Goal: Task Accomplishment & Management: Manage account settings

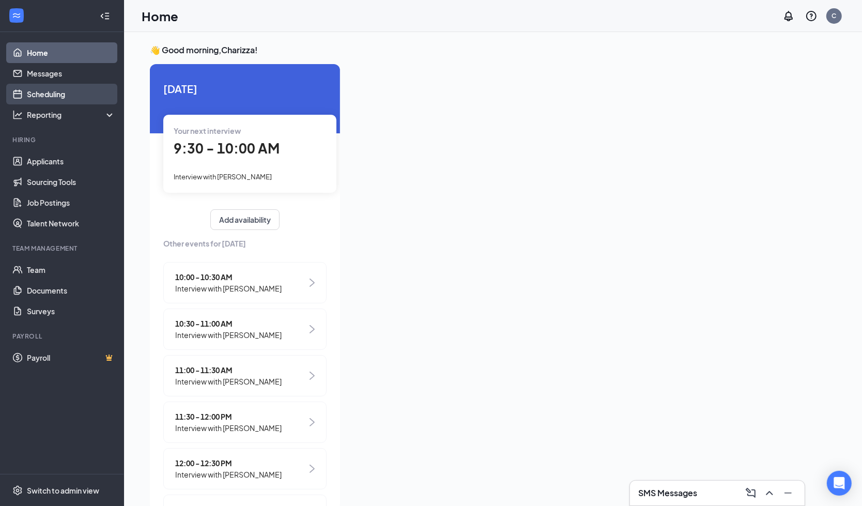
click at [47, 87] on link "Scheduling" at bounding box center [71, 94] width 88 height 21
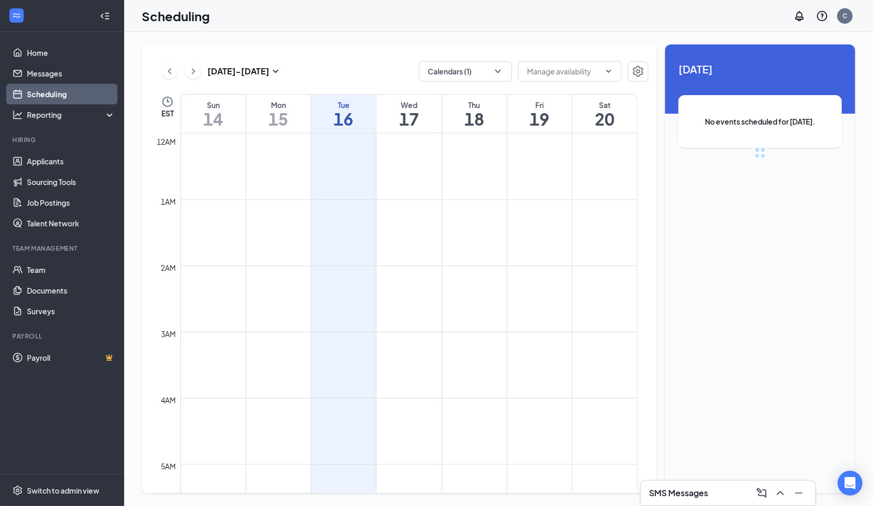
scroll to position [508, 0]
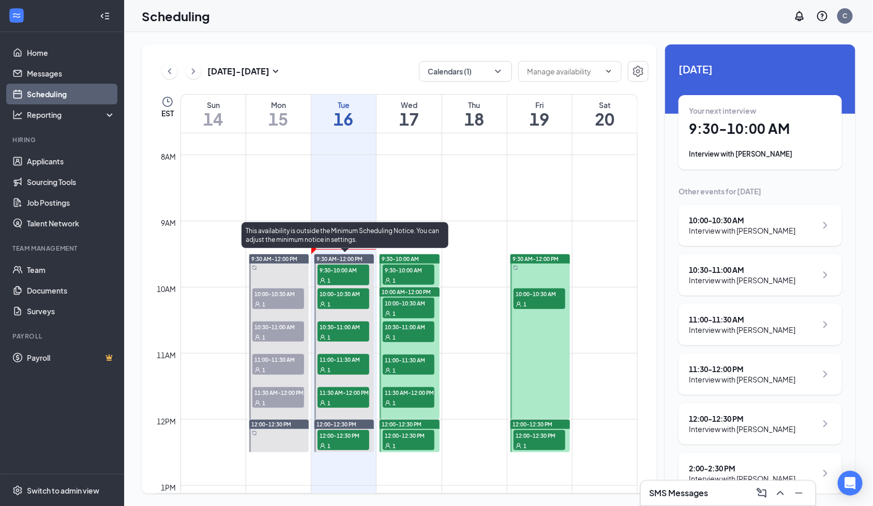
click at [333, 270] on span "9:30-10:00 AM" at bounding box center [343, 270] width 52 height 10
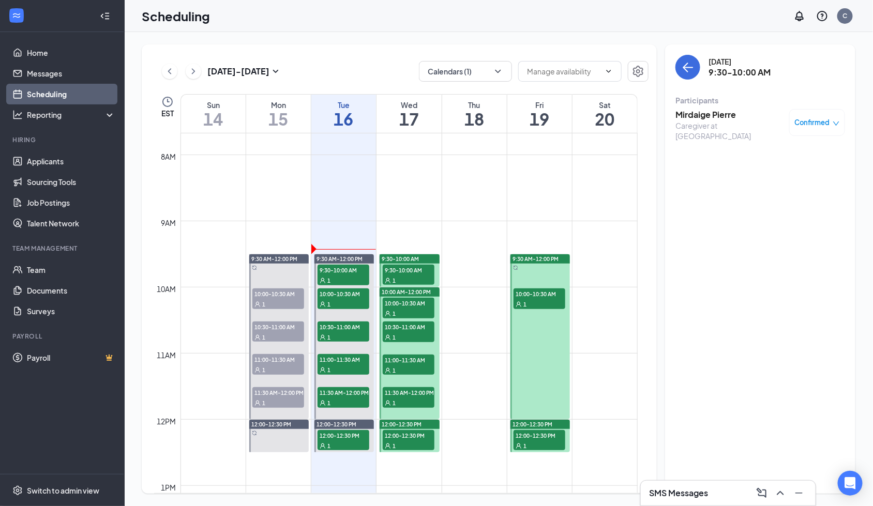
click at [718, 112] on h3 "Mirdaige Pierre" at bounding box center [729, 114] width 109 height 11
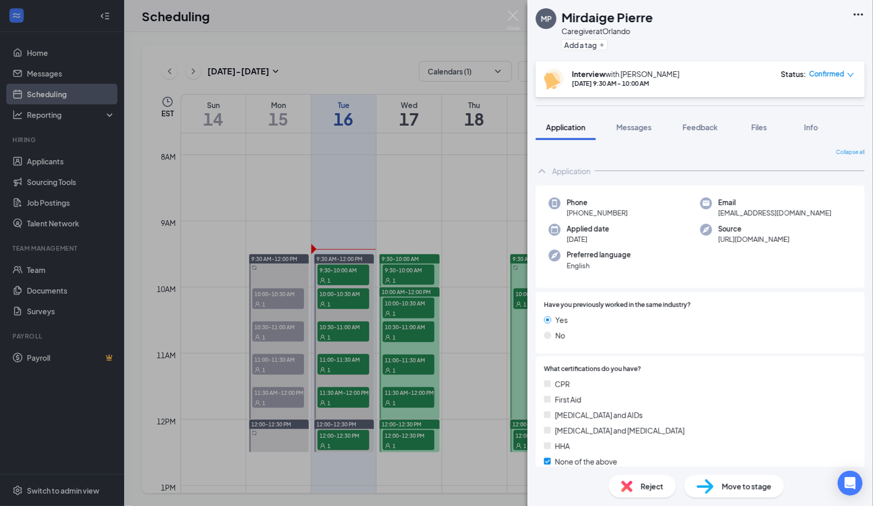
drag, startPoint x: 634, startPoint y: 120, endPoint x: 717, endPoint y: 150, distance: 88.0
click at [634, 120] on button "Messages" at bounding box center [634, 127] width 56 height 26
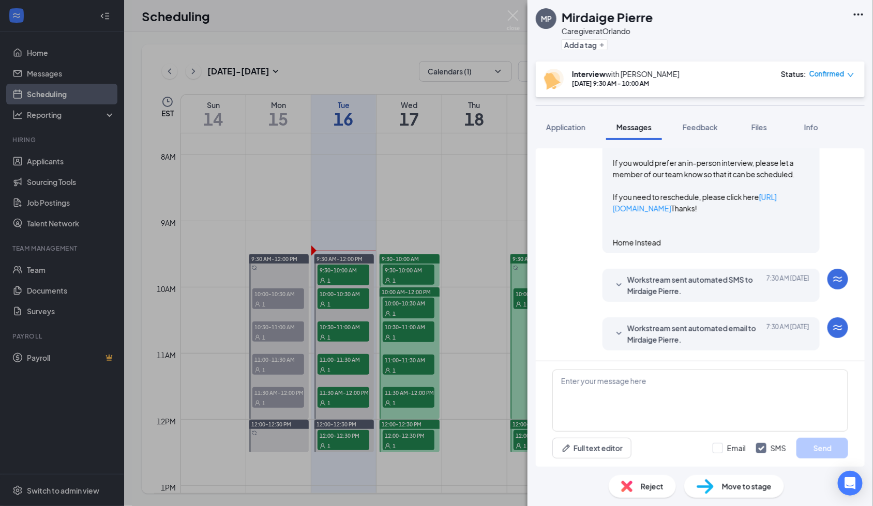
scroll to position [980, 0]
click at [612, 12] on h1 "Mirdaige Pierre" at bounding box center [608, 17] width 92 height 18
copy h1 "Mirdaige Pierre"
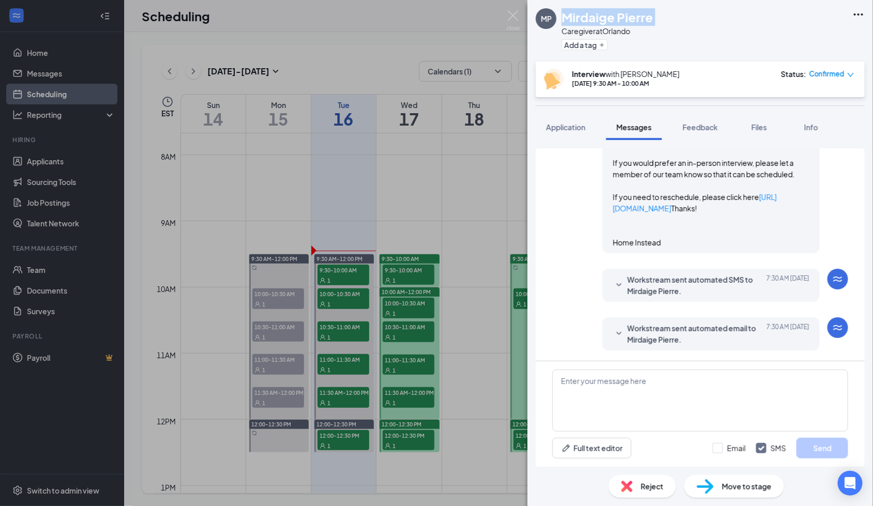
drag, startPoint x: 572, startPoint y: 125, endPoint x: 674, endPoint y: 228, distance: 145.5
click at [572, 125] on span "Application" at bounding box center [565, 127] width 39 height 9
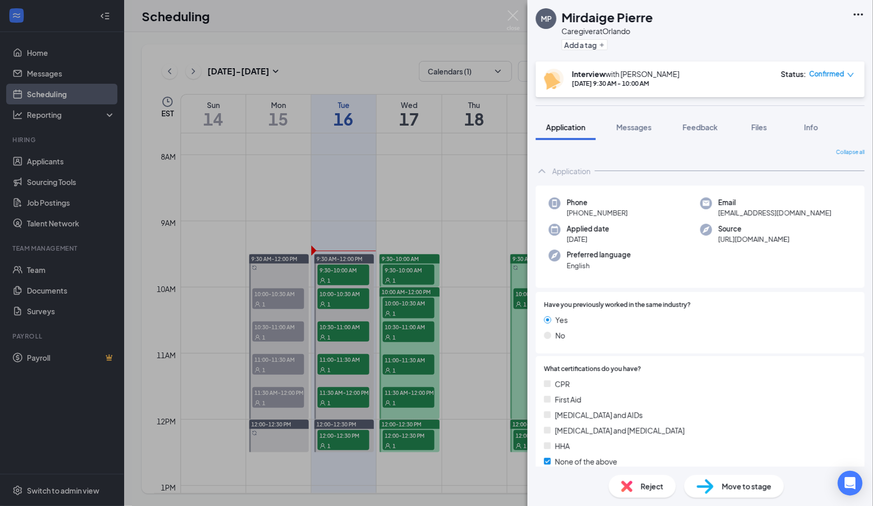
click at [599, 213] on span "+1 (772) 539-5545" at bounding box center [597, 213] width 61 height 10
copy span "+1 (772) 539-5545"
click at [786, 215] on span "pierremirdaige@gmail.com" at bounding box center [774, 213] width 113 height 10
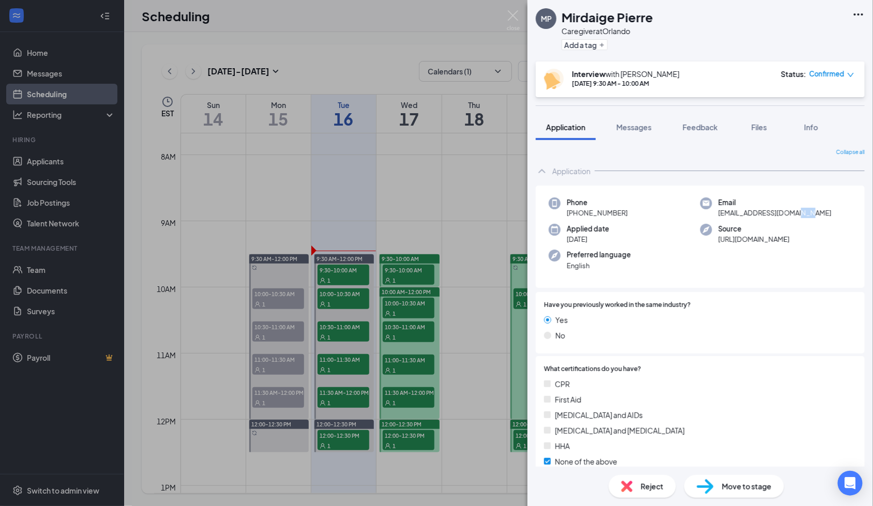
click at [786, 215] on span "pierremirdaige@gmail.com" at bounding box center [774, 213] width 113 height 10
copy span "pierremirdaige@gmail.com"
click at [699, 128] on span "Feedback" at bounding box center [700, 127] width 35 height 9
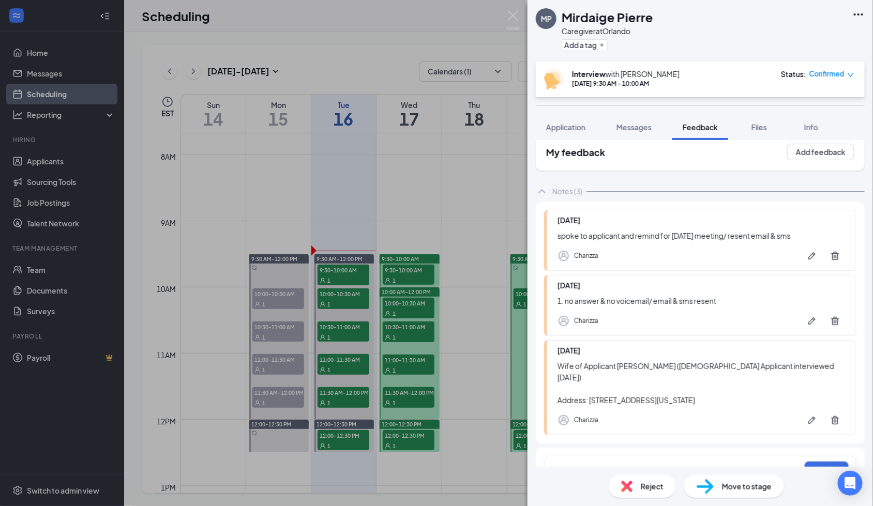
scroll to position [28, 0]
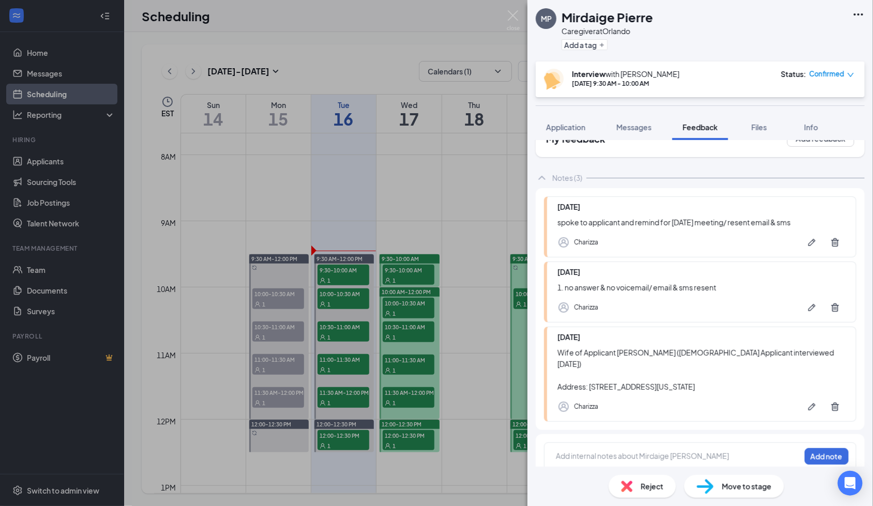
drag, startPoint x: 775, startPoint y: 370, endPoint x: 745, endPoint y: 375, distance: 30.5
click at [745, 375] on div "Wife of Applicant Yves Pierre (Male Applicant interviewed Sep 9) Address: 504 m…" at bounding box center [701, 370] width 288 height 46
click at [677, 375] on div "Wife of Applicant Yves Pierre (Male Applicant interviewed Sep 9) Address: 504 m…" at bounding box center [701, 370] width 288 height 46
drag, startPoint x: 589, startPoint y: 377, endPoint x: 751, endPoint y: 370, distance: 161.5
click at [751, 370] on div "Wife of Applicant Yves Pierre (Male Applicant interviewed Sep 9) Address: 504 m…" at bounding box center [701, 370] width 288 height 46
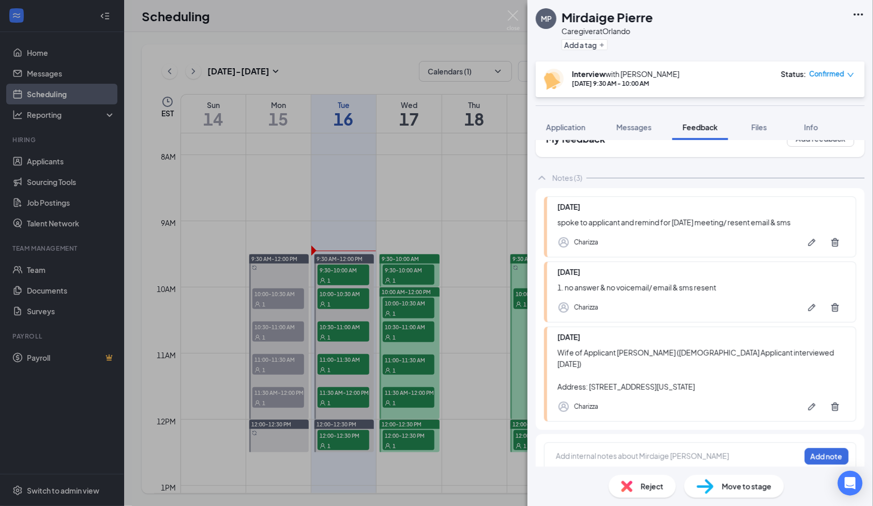
copy div "504 macaw lane apt 10 fern park florida 32730"
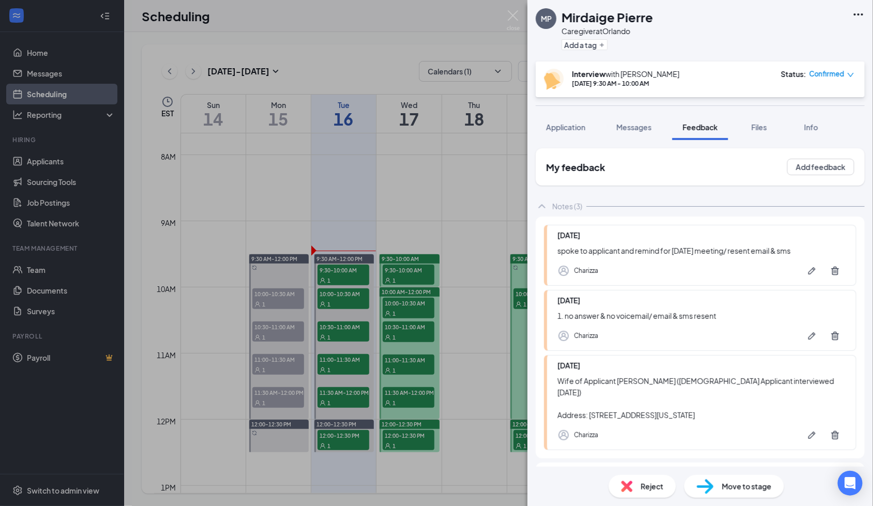
drag, startPoint x: 643, startPoint y: 121, endPoint x: 723, endPoint y: 165, distance: 92.1
click at [643, 121] on button "Messages" at bounding box center [634, 127] width 56 height 26
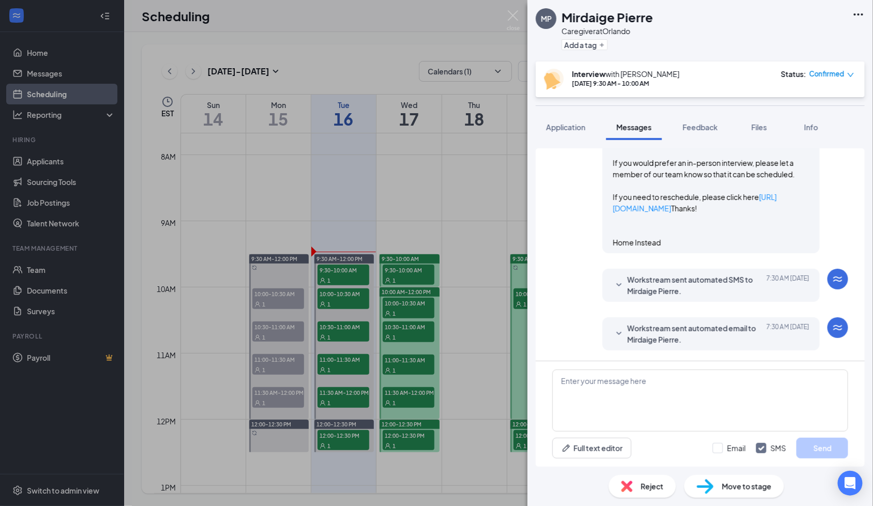
scroll to position [842, 0]
click at [668, 133] on link "https://us05web.zoom.us/j/4278681497?pwd=3dbq4l5pnbJJvDZyVZuAu0DSMGZsa6.1" at bounding box center [699, 123] width 173 height 21
click at [702, 121] on button "Feedback" at bounding box center [700, 127] width 56 height 26
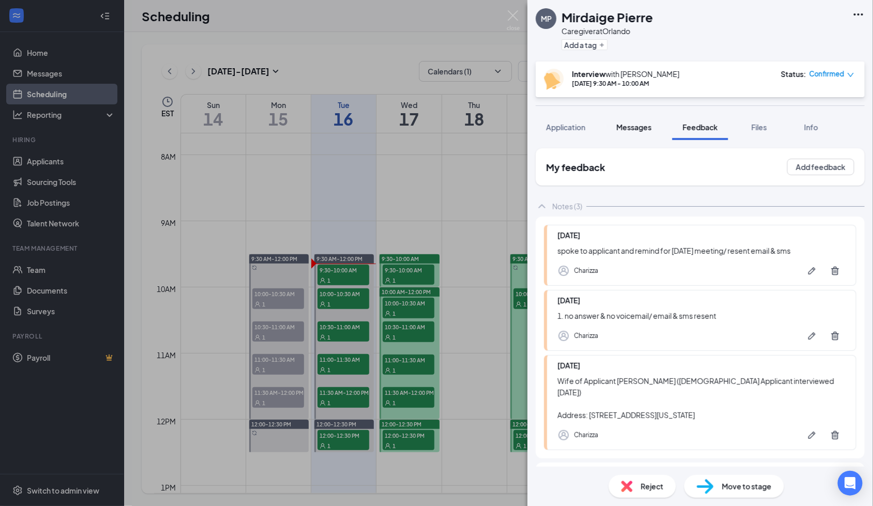
click at [641, 121] on button "Messages" at bounding box center [634, 127] width 56 height 26
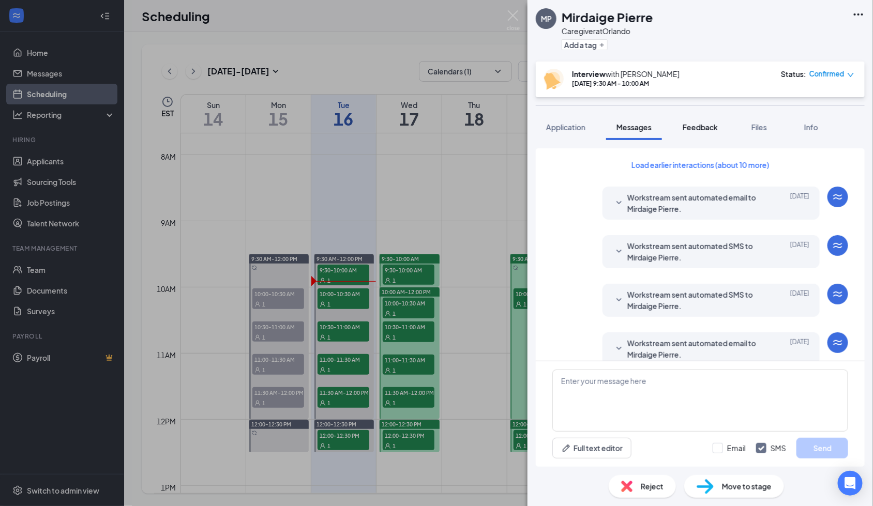
click at [683, 126] on button "Feedback" at bounding box center [700, 127] width 56 height 26
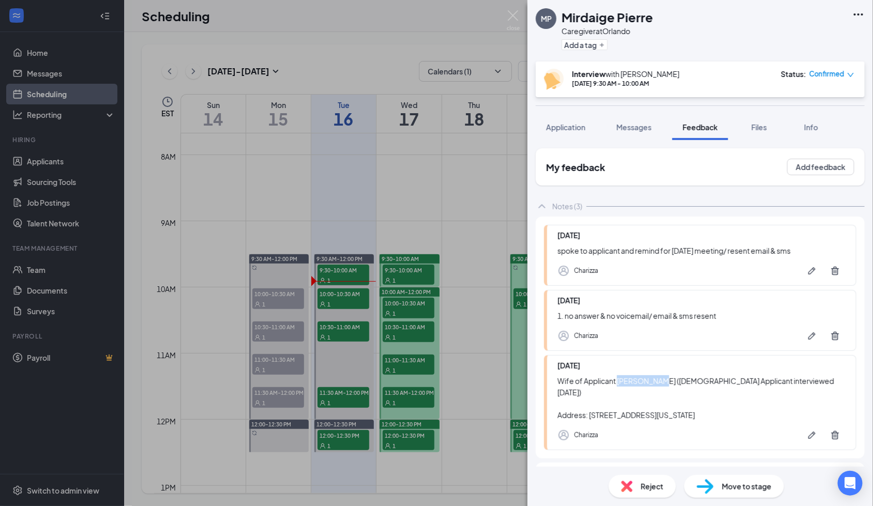
drag, startPoint x: 618, startPoint y: 381, endPoint x: 654, endPoint y: 375, distance: 36.2
click at [654, 383] on div "Wife of Applicant Yves Pierre (Male Applicant interviewed Sep 9) Address: 504 m…" at bounding box center [701, 398] width 288 height 46
copy div "Yves Pierre"
drag, startPoint x: 762, startPoint y: 129, endPoint x: 696, endPoint y: 382, distance: 260.6
click at [762, 129] on span "Files" at bounding box center [759, 127] width 16 height 9
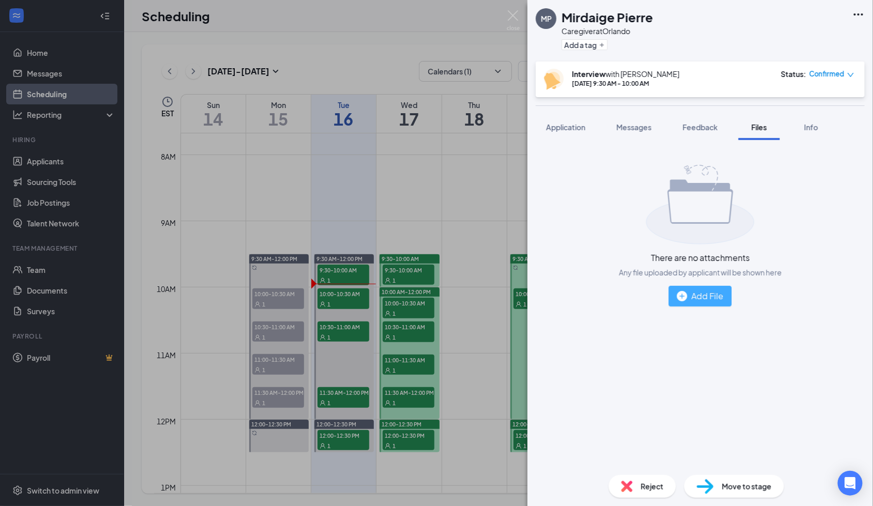
click at [710, 299] on div "Add File" at bounding box center [700, 296] width 47 height 13
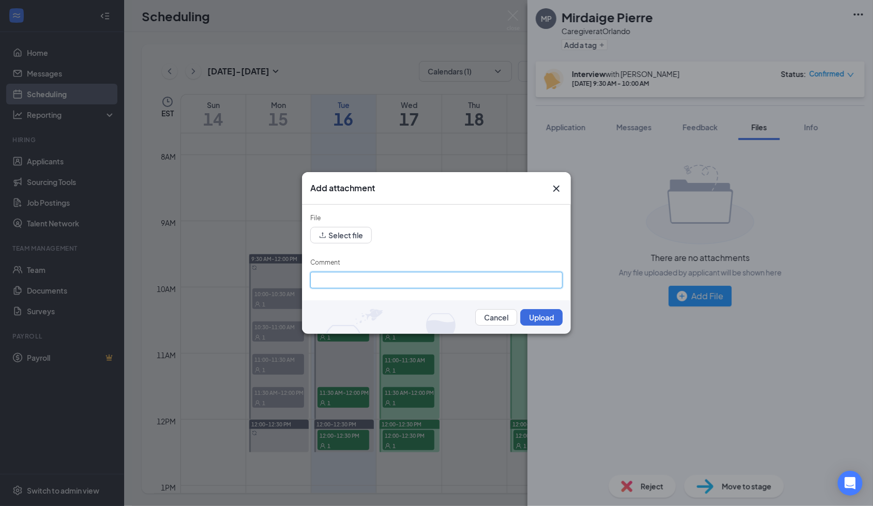
click at [401, 281] on input "Comment" at bounding box center [436, 280] width 252 height 17
paste input "Mirdaige Pierre"
type input "Mirdaige Pierre"
click at [343, 229] on button "Select file" at bounding box center [341, 235] width 62 height 17
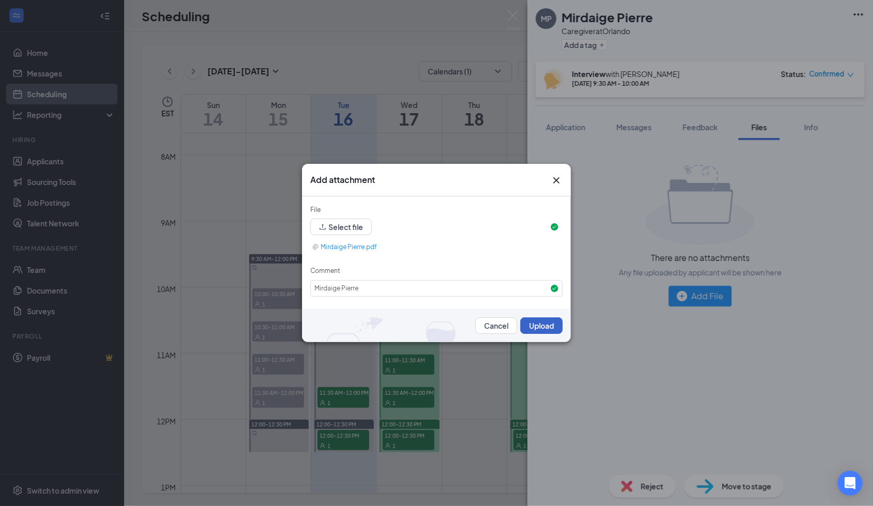
drag, startPoint x: 546, startPoint y: 330, endPoint x: 590, endPoint y: 313, distance: 47.8
click at [548, 329] on button "Upload" at bounding box center [541, 325] width 42 height 17
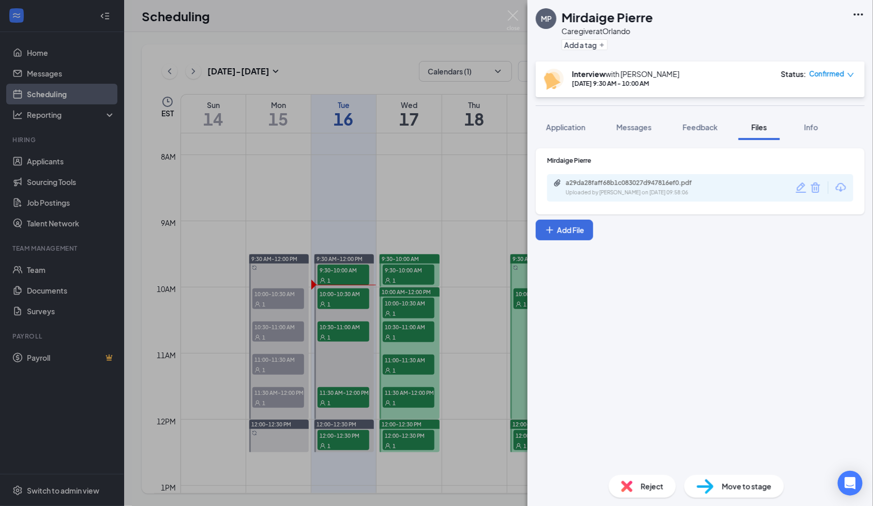
click at [713, 127] on span "Feedback" at bounding box center [700, 127] width 35 height 9
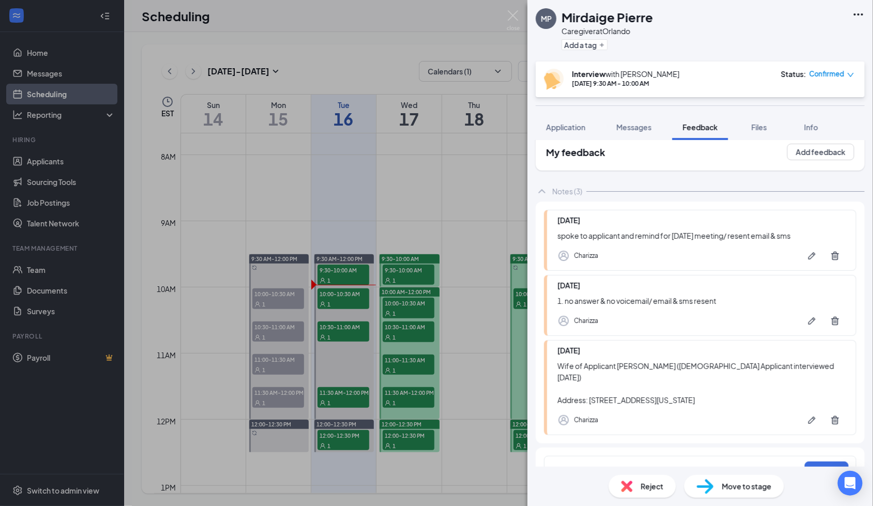
scroll to position [28, 0]
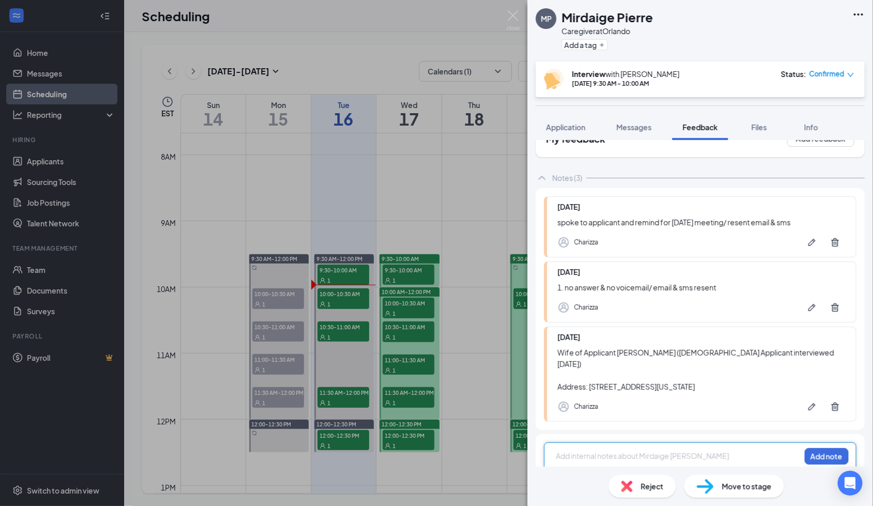
click at [577, 451] on div at bounding box center [678, 456] width 244 height 11
click at [805, 448] on button "Add note" at bounding box center [827, 456] width 44 height 17
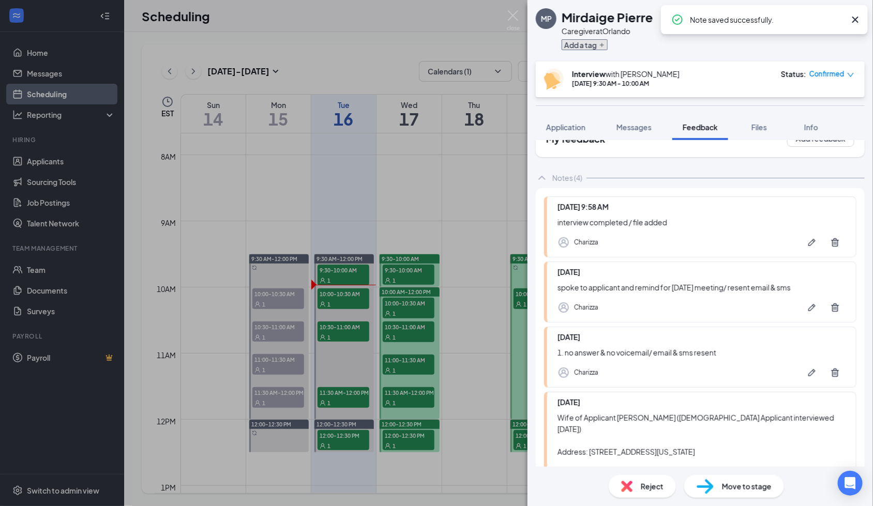
click at [590, 46] on button "Add a tag" at bounding box center [585, 44] width 46 height 11
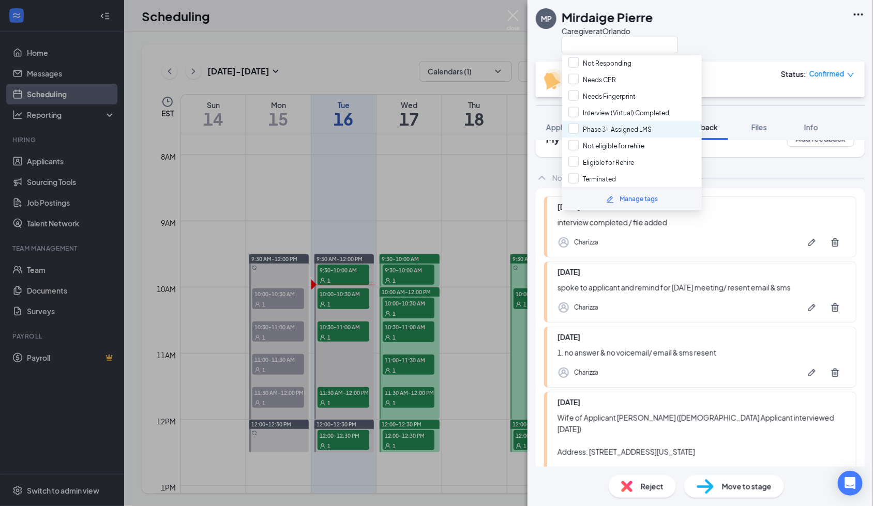
scroll to position [207, 0]
click at [657, 128] on input "Interview (Virtual) Completed" at bounding box center [618, 133] width 101 height 11
checkbox input "true"
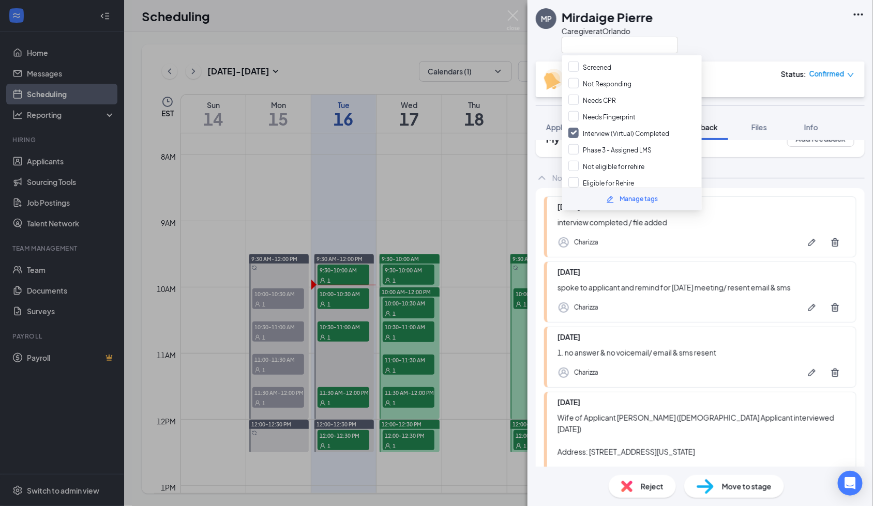
click at [781, 29] on div "MP Mirdaige Pierre Caregiver at Orlando" at bounding box center [699, 31] width 345 height 62
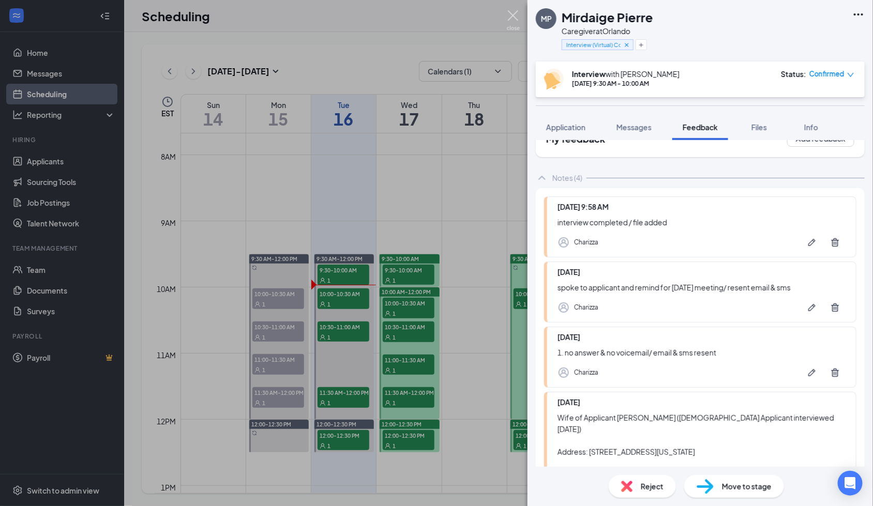
click at [513, 17] on img at bounding box center [513, 20] width 13 height 20
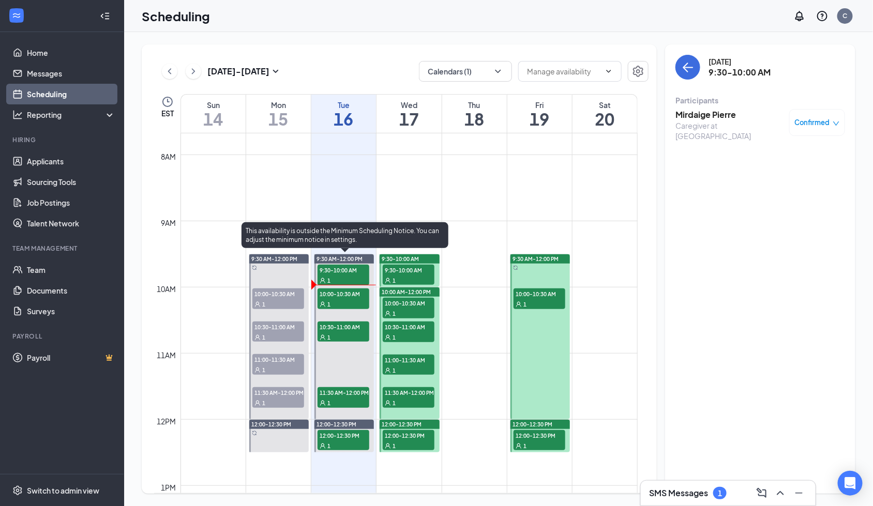
drag, startPoint x: 340, startPoint y: 293, endPoint x: 353, endPoint y: 421, distance: 128.4
click at [340, 293] on span "10:00-10:30 AM" at bounding box center [343, 294] width 52 height 10
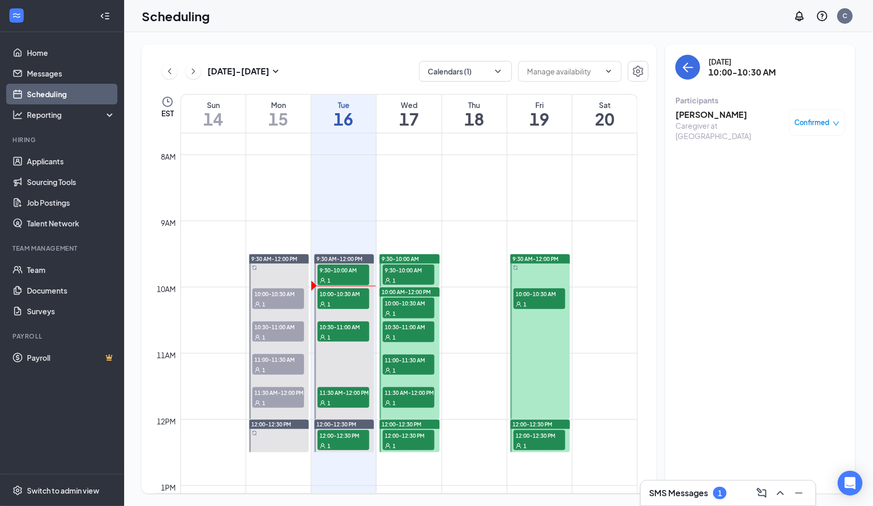
click at [710, 113] on h3 "Santrice Patterson" at bounding box center [729, 114] width 109 height 11
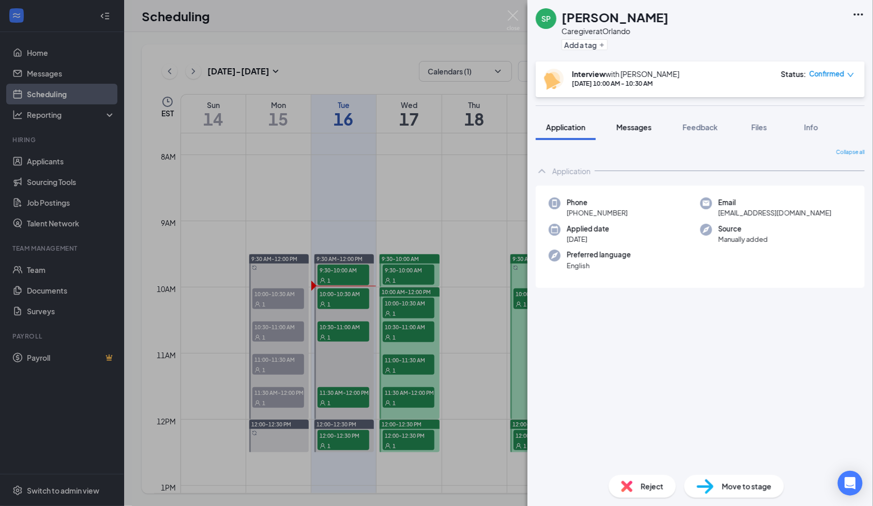
click at [634, 123] on span "Messages" at bounding box center [633, 127] width 35 height 9
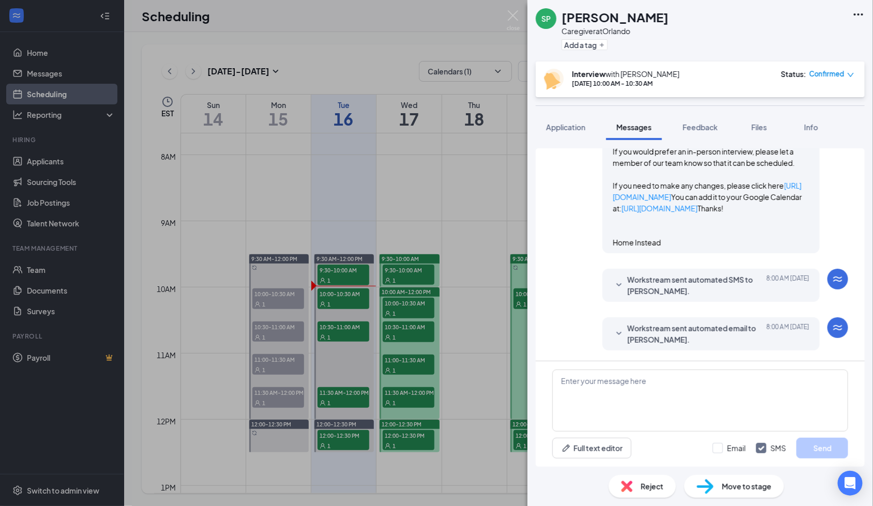
scroll to position [895, 0]
click at [686, 122] on link "https://us05web.zoom.us/j/4278681497?pwd=3dbq4l5pnbJJvDZyVZuAu0DSMGZsa6.1" at bounding box center [699, 111] width 173 height 21
click at [588, 13] on h1 "Santrice Patterson" at bounding box center [615, 17] width 107 height 18
click at [588, 12] on h1 "Santrice Patterson" at bounding box center [615, 17] width 107 height 18
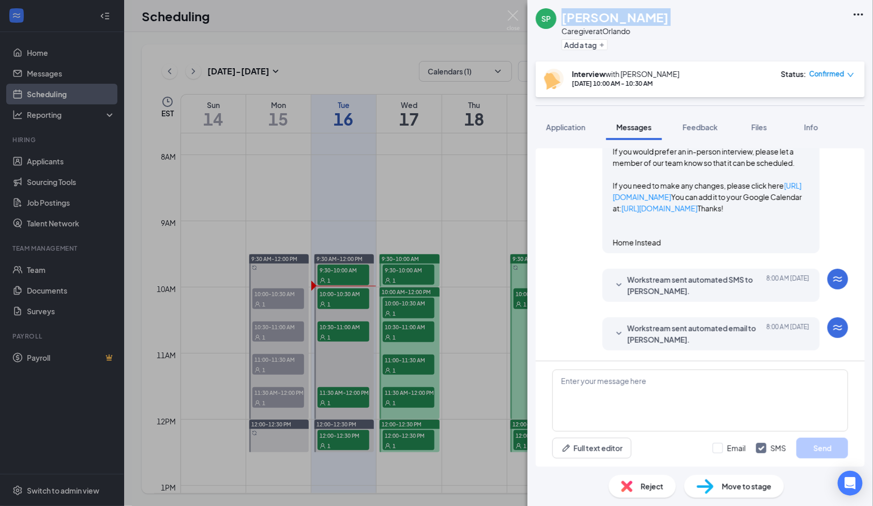
click at [588, 12] on h1 "Santrice Patterson" at bounding box center [615, 17] width 107 height 18
copy h1 "Santrice Patterson"
click at [567, 127] on span "Application" at bounding box center [565, 127] width 39 height 9
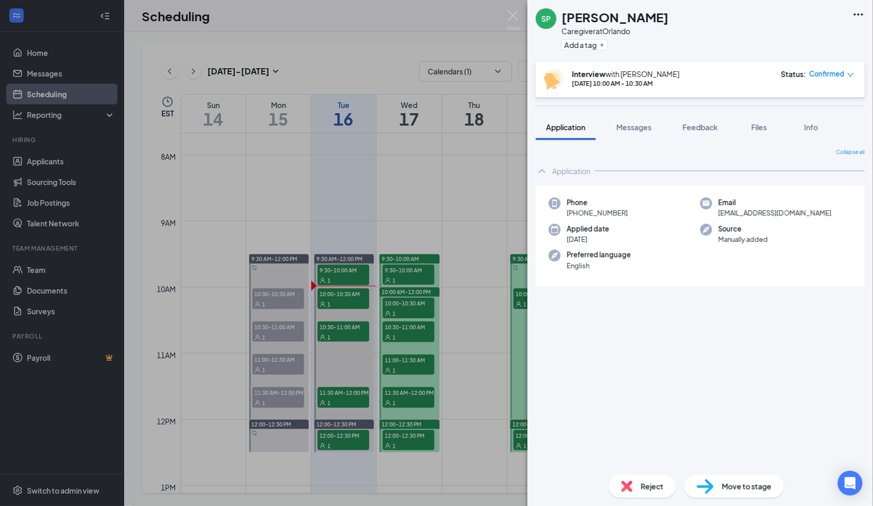
click at [600, 208] on span "+1 (407) 491-9899" at bounding box center [597, 213] width 61 height 10
click at [600, 207] on div "Phone +1 (407) 491-9899" at bounding box center [597, 208] width 61 height 21
click at [615, 211] on span "+1 (407) 491-9899" at bounding box center [597, 213] width 61 height 10
click at [614, 212] on span "+1 (407) 491-9899" at bounding box center [597, 213] width 61 height 10
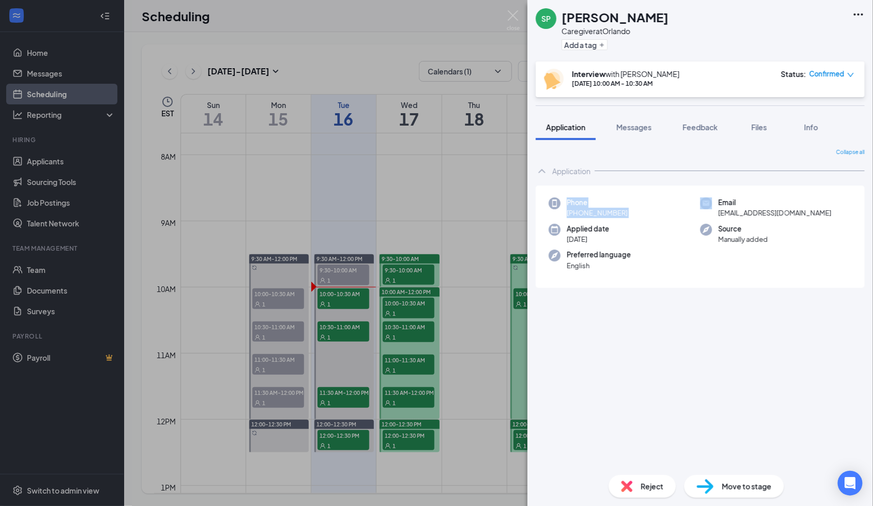
click at [614, 210] on span "+1 (407) 491-9899" at bounding box center [597, 213] width 61 height 10
copy span "+1 (407) 491-9899"
click at [742, 208] on span "santrice811@gmail.com" at bounding box center [774, 213] width 113 height 10
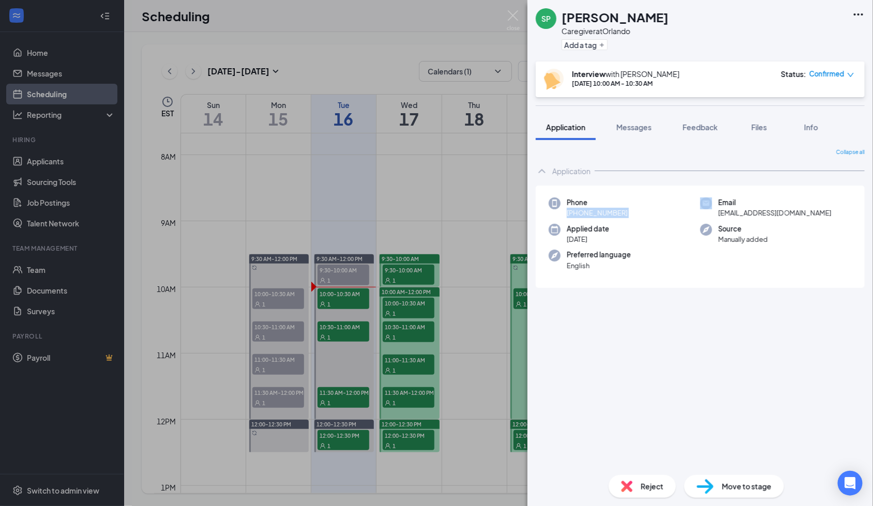
drag, startPoint x: 742, startPoint y: 207, endPoint x: 731, endPoint y: 157, distance: 51.4
click at [742, 208] on span "santrice811@gmail.com" at bounding box center [774, 213] width 113 height 10
copy span "santrice811@gmail.com"
drag, startPoint x: 731, startPoint y: 157, endPoint x: 714, endPoint y: 126, distance: 35.2
click at [714, 126] on span "Feedback" at bounding box center [700, 127] width 35 height 9
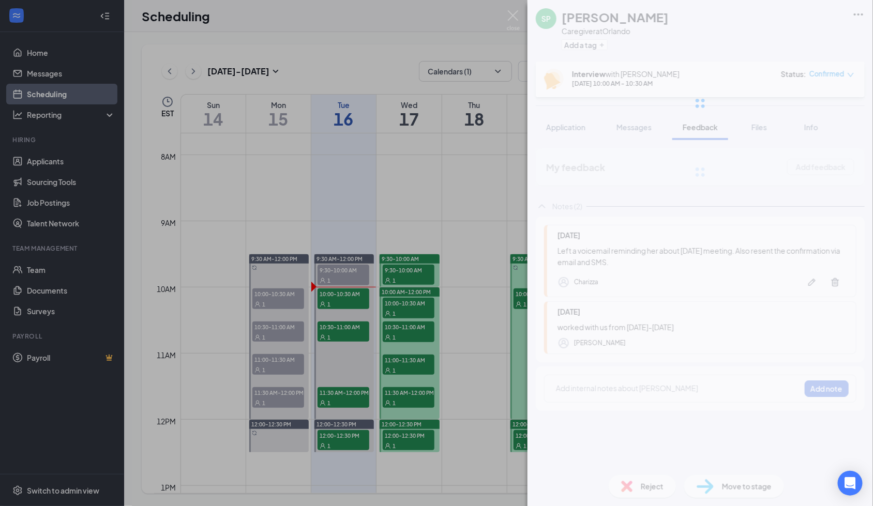
click at [690, 326] on div "SP Santrice Patterson Caregiver at Orlando Add a tag Interview with Charizza Se…" at bounding box center [699, 253] width 345 height 506
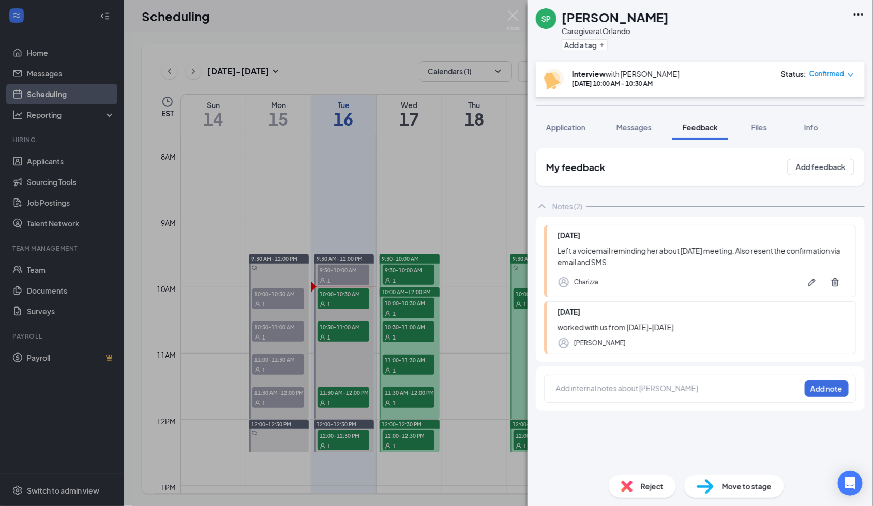
click at [596, 323] on div "worked with us from 2021-2024" at bounding box center [701, 327] width 288 height 11
copy div "worked with us from 2021-2024"
drag, startPoint x: 752, startPoint y: 123, endPoint x: 709, endPoint y: 389, distance: 270.2
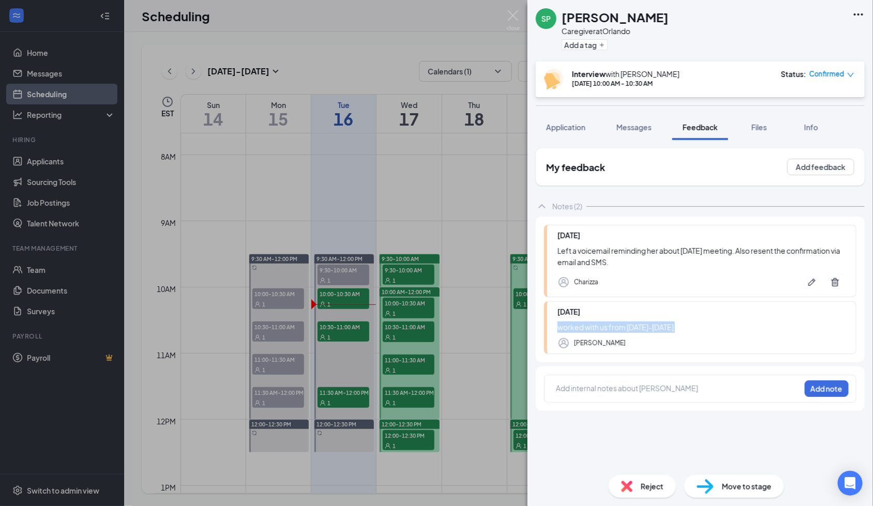
click at [753, 123] on div "Files" at bounding box center [759, 127] width 21 height 10
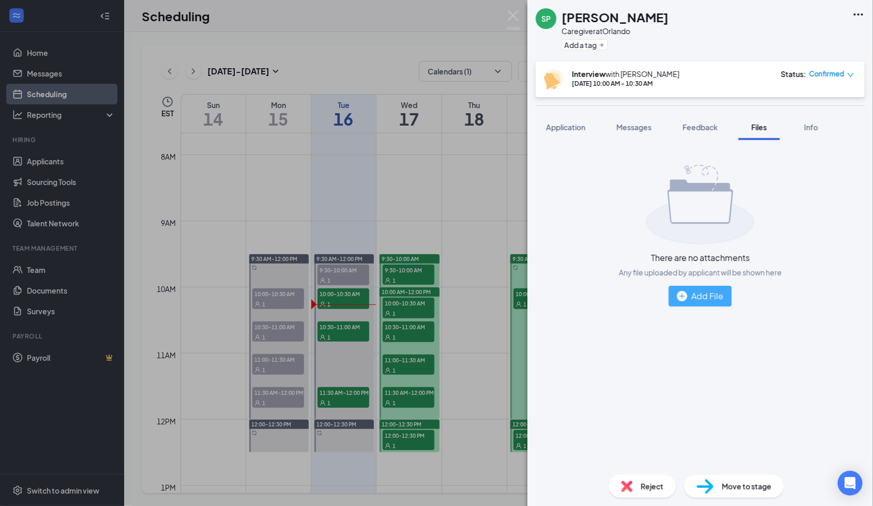
click at [701, 294] on div "Add File" at bounding box center [700, 296] width 47 height 13
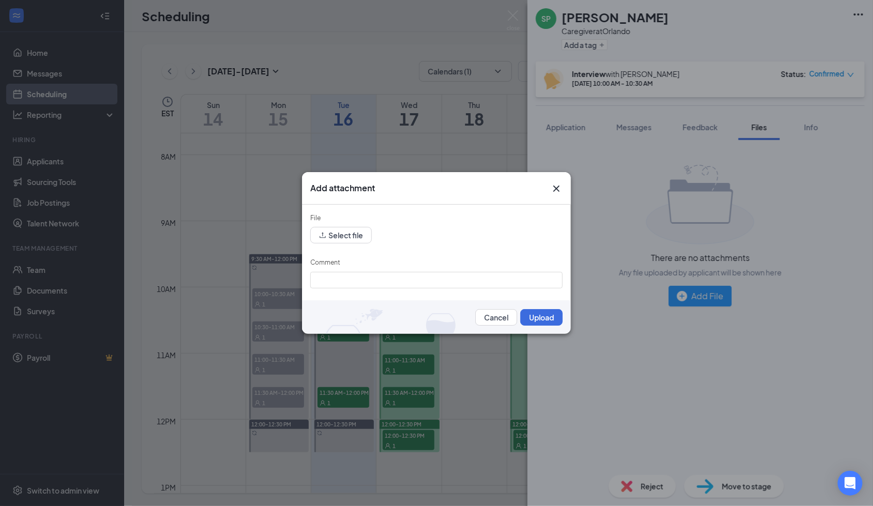
click at [380, 263] on div "Comment" at bounding box center [436, 265] width 252 height 14
click at [366, 282] on input "Comment" at bounding box center [436, 280] width 252 height 17
paste input "Santrice Patterson"
type input "Santrice Patterson"
click at [344, 237] on button "Select file" at bounding box center [341, 235] width 62 height 17
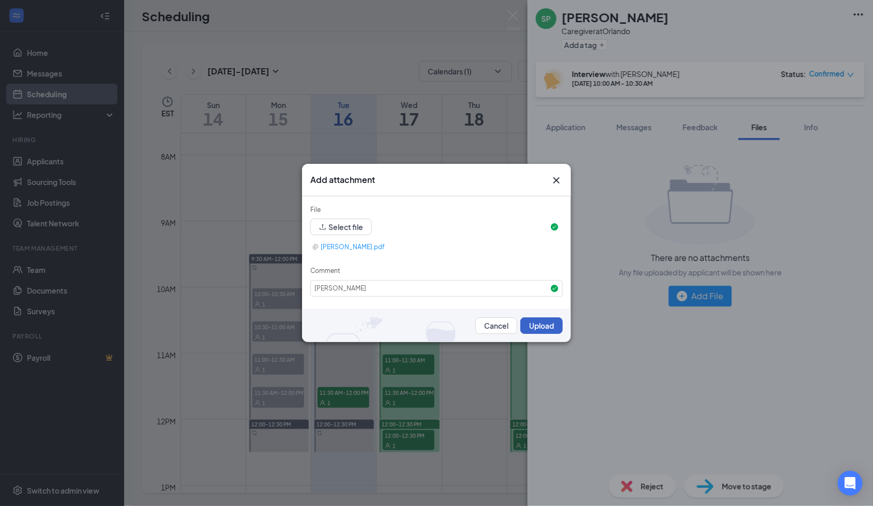
click at [532, 330] on button "Upload" at bounding box center [541, 325] width 42 height 17
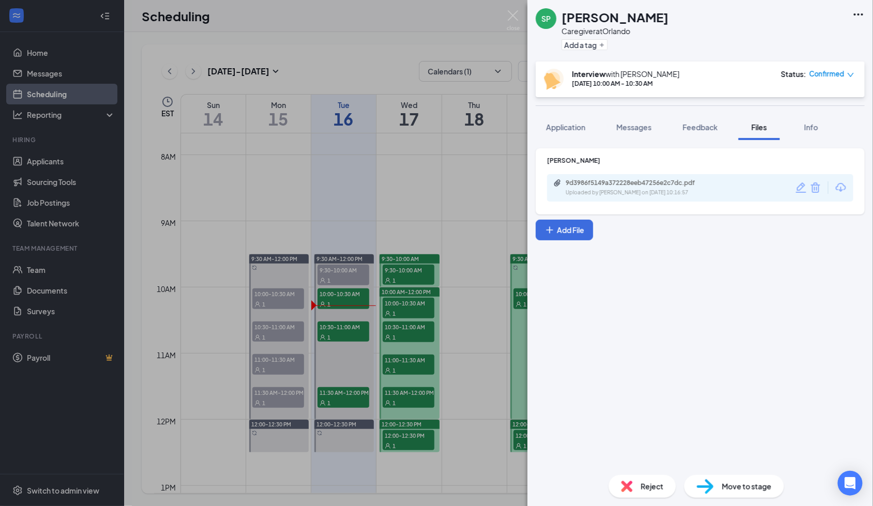
click at [705, 128] on span "Feedback" at bounding box center [700, 127] width 35 height 9
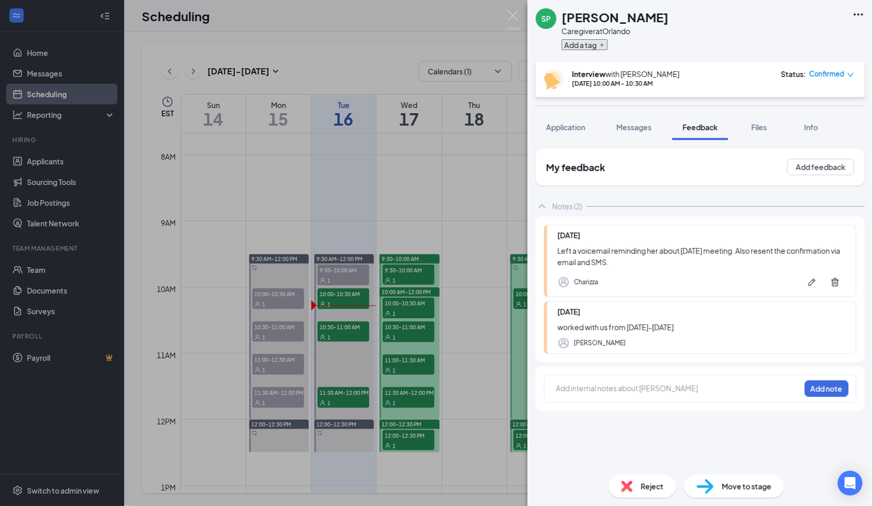
click at [593, 45] on button "Add a tag" at bounding box center [585, 44] width 46 height 11
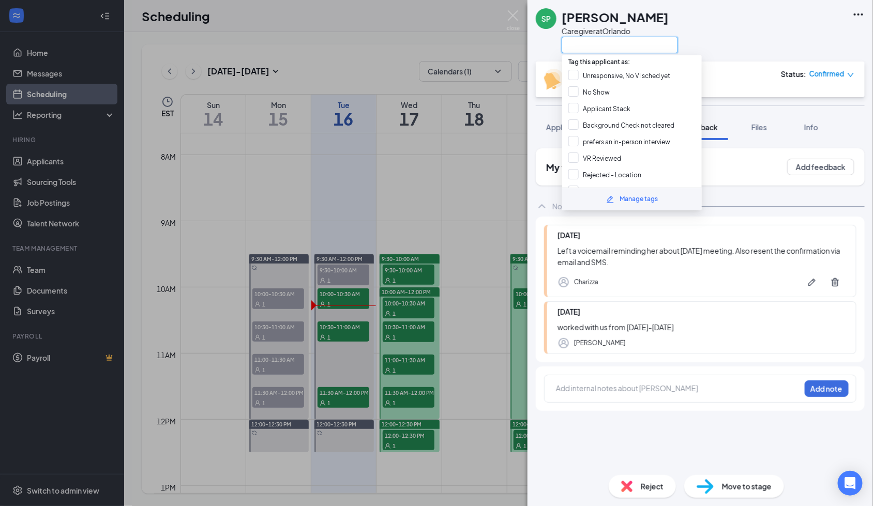
click at [630, 38] on input "text" at bounding box center [620, 45] width 116 height 17
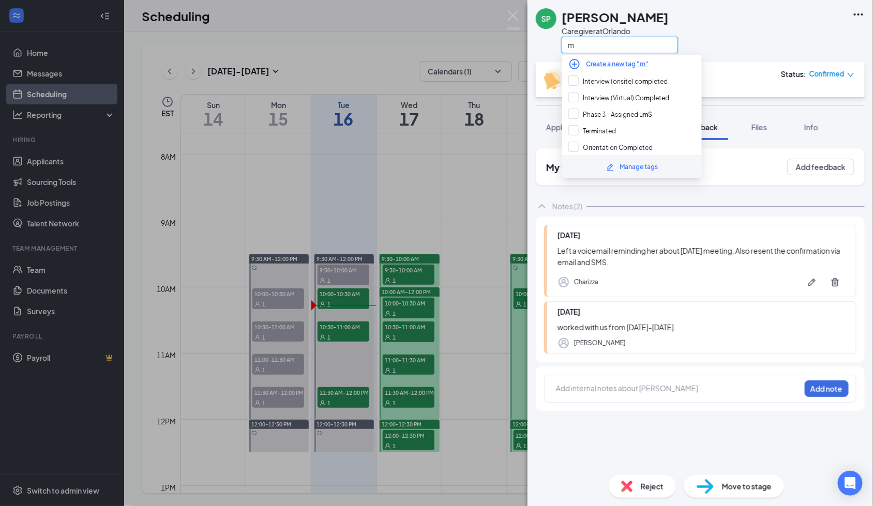
type input "m"
drag, startPoint x: 625, startPoint y: 41, endPoint x: 528, endPoint y: 42, distance: 96.7
click at [528, 42] on div "SP Santrice Patterson Caregiver at Orlando m" at bounding box center [699, 31] width 345 height 62
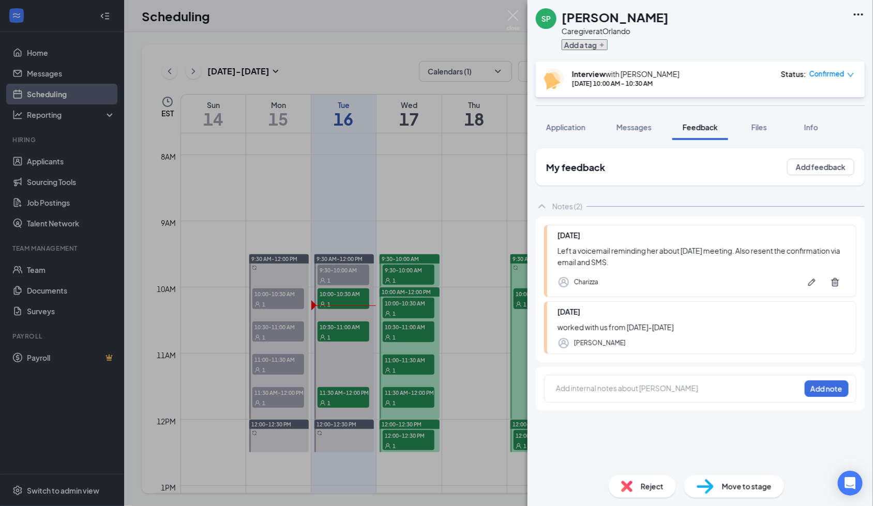
click at [582, 46] on button "Add a tag" at bounding box center [585, 44] width 46 height 11
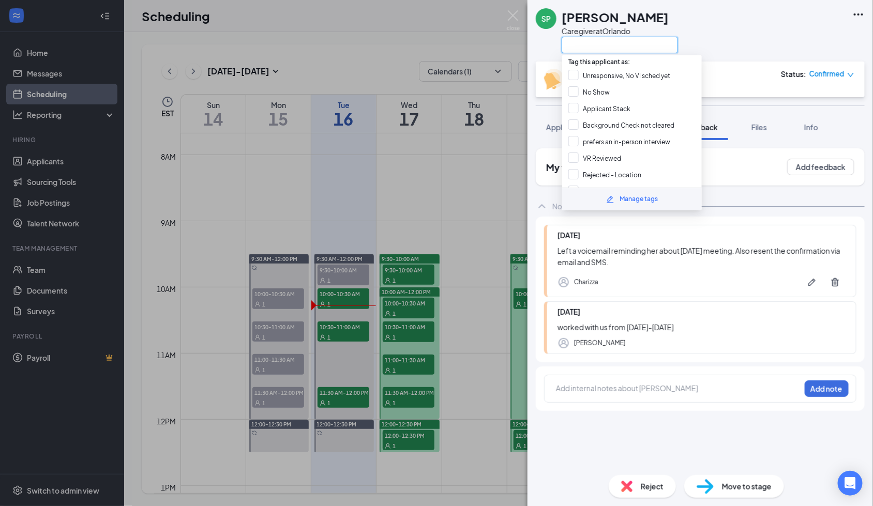
click at [609, 49] on input "text" at bounding box center [620, 45] width 116 height 17
paste input "Military"
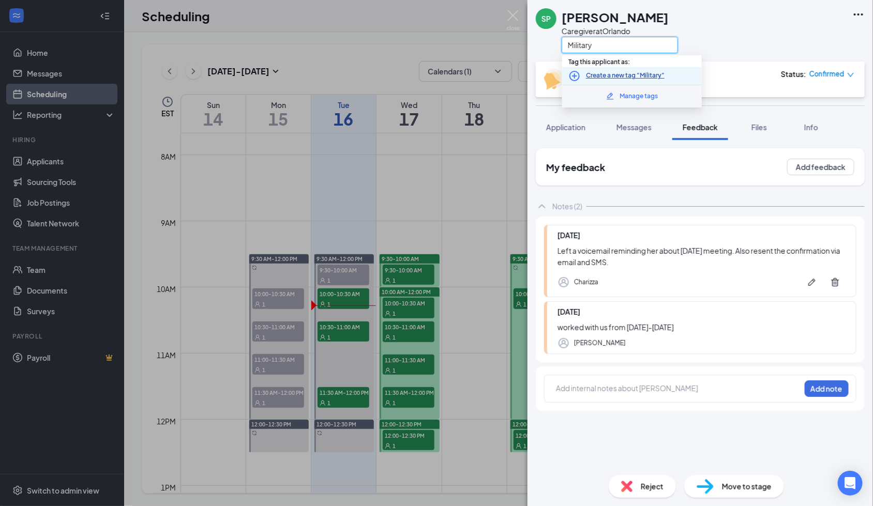
type input "Military"
click at [653, 73] on link "Create a new tag "Military"" at bounding box center [625, 76] width 79 height 10
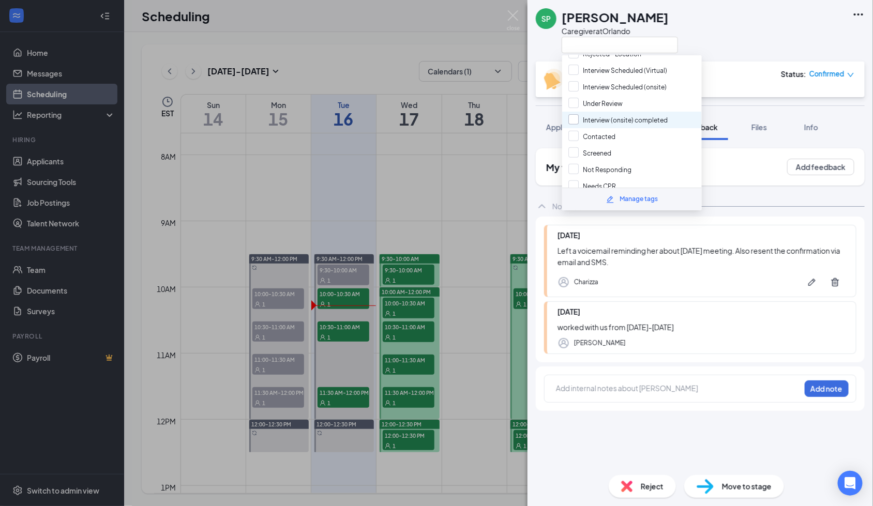
scroll to position [207, 0]
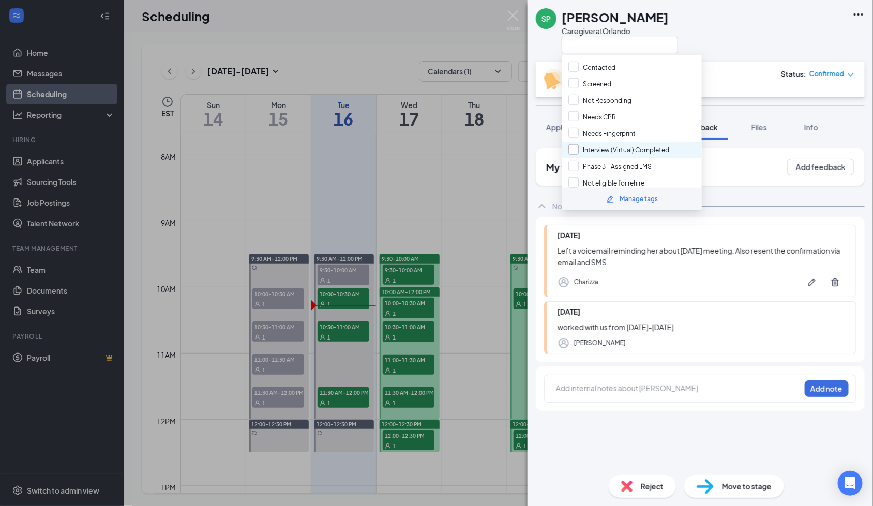
click at [652, 144] on input "Interview (Virtual) Completed" at bounding box center [618, 149] width 101 height 11
checkbox input "true"
click at [752, 44] on div "SP Santrice Patterson Caregiver at Orlando" at bounding box center [699, 31] width 345 height 62
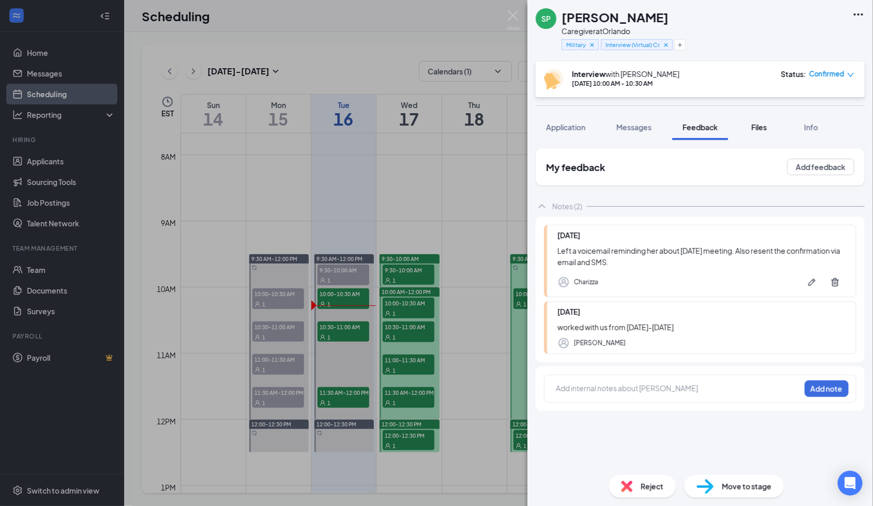
click at [762, 129] on span "Files" at bounding box center [759, 127] width 16 height 9
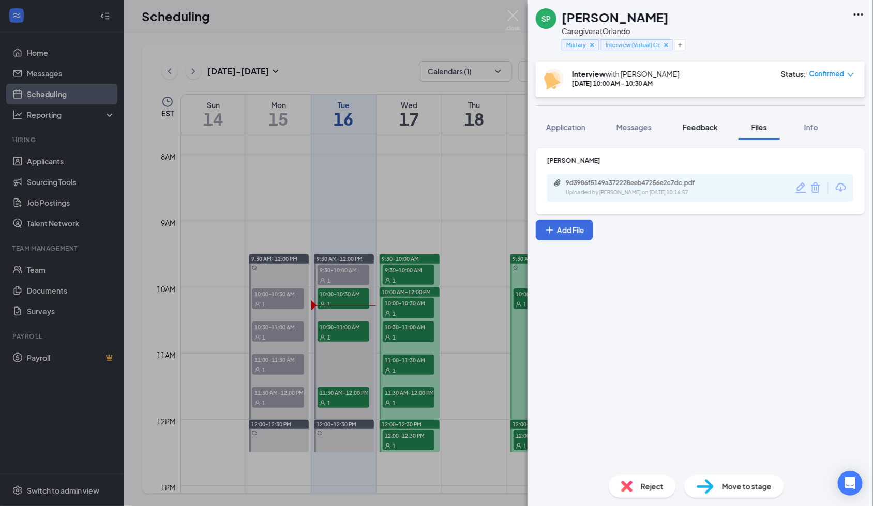
click at [699, 129] on span "Feedback" at bounding box center [700, 127] width 35 height 9
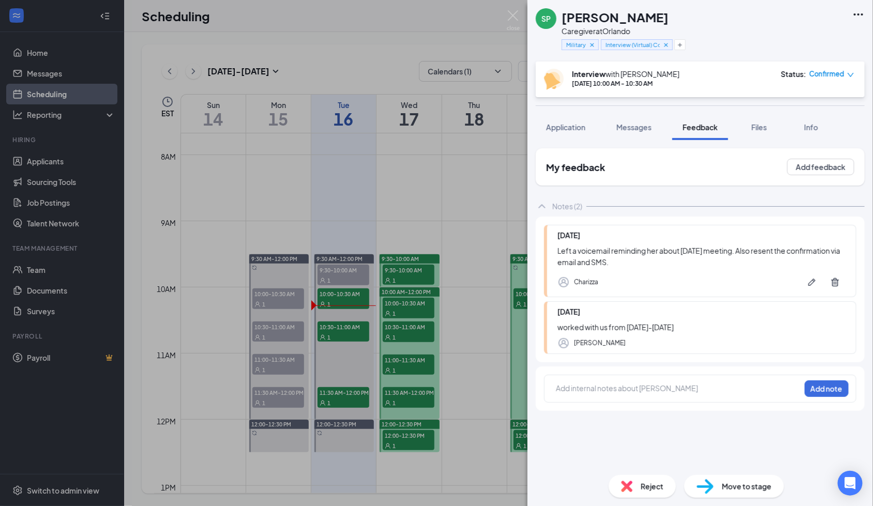
click at [607, 387] on div "SP Santrice Patterson Caregiver at Orlando Military Interview (Virtual) Complet…" at bounding box center [699, 253] width 345 height 506
click at [617, 386] on div at bounding box center [678, 388] width 244 height 11
paste div
click at [698, 388] on div "Military Client - Interview Completed" at bounding box center [678, 388] width 244 height 11
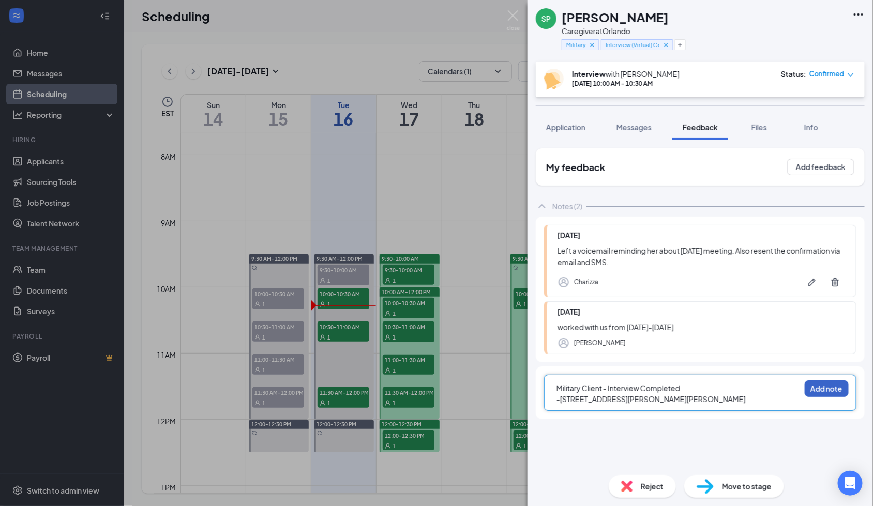
drag, startPoint x: 816, startPoint y: 388, endPoint x: 810, endPoint y: 369, distance: 19.6
click at [814, 382] on button "Add note" at bounding box center [827, 389] width 44 height 17
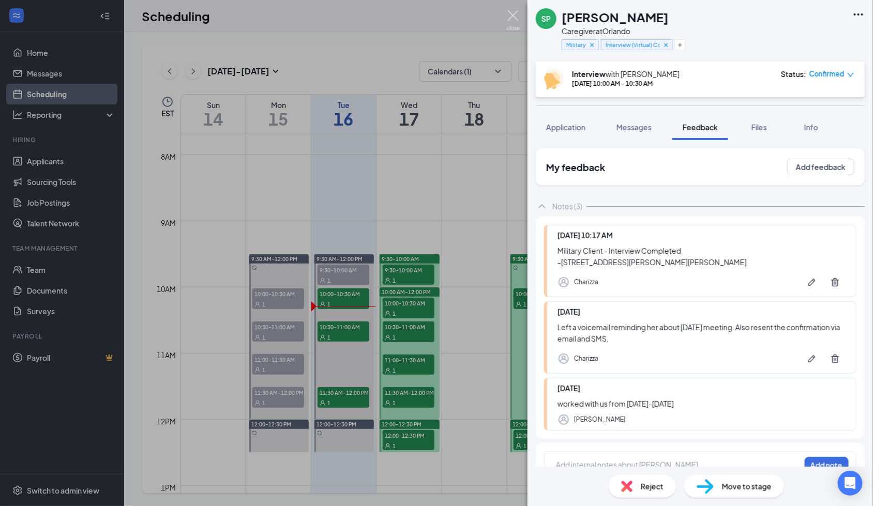
drag, startPoint x: 518, startPoint y: 15, endPoint x: 380, endPoint y: 102, distance: 163.1
click at [518, 15] on img at bounding box center [513, 20] width 13 height 20
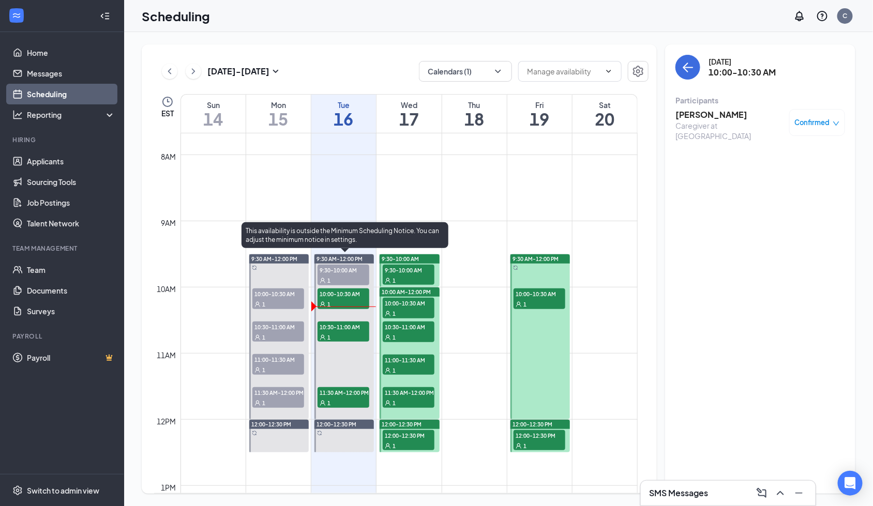
click at [326, 327] on span "10:30-11:00 AM" at bounding box center [343, 327] width 52 height 10
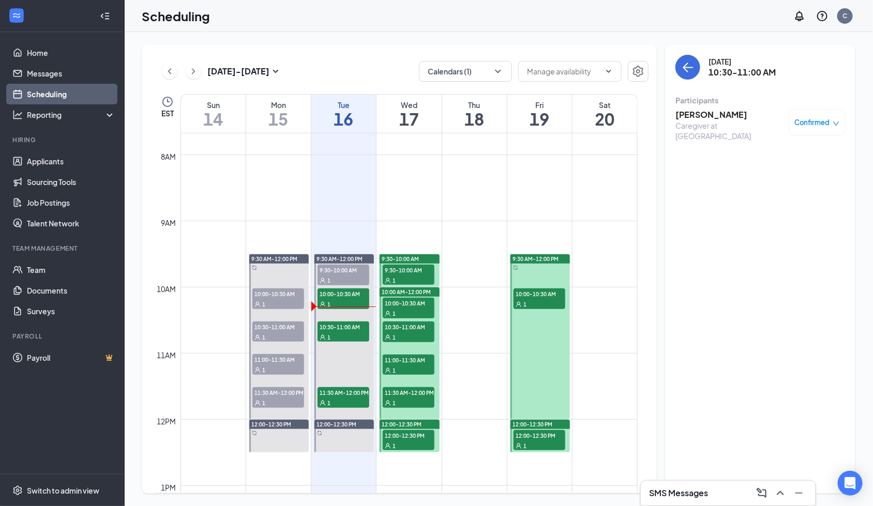
click at [701, 112] on h3 "Florcie Zephirin" at bounding box center [729, 114] width 109 height 11
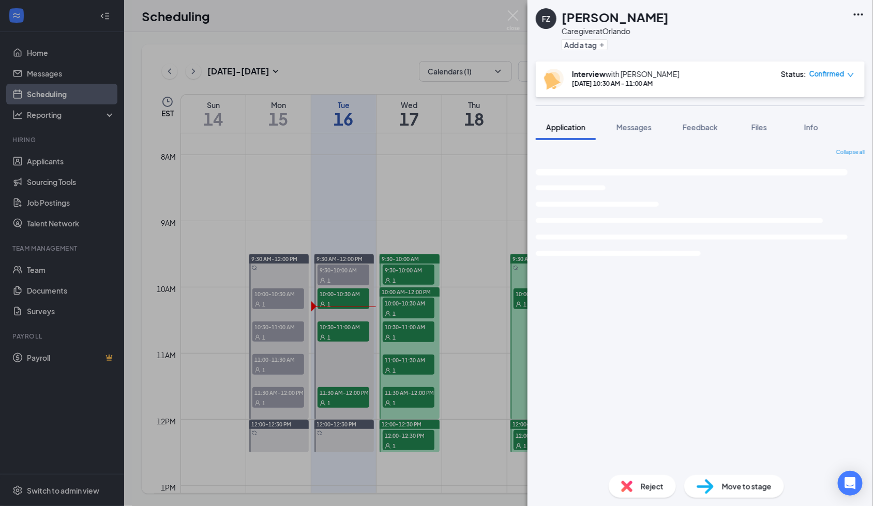
click at [616, 21] on h1 "Florcie Zephirin" at bounding box center [615, 17] width 107 height 18
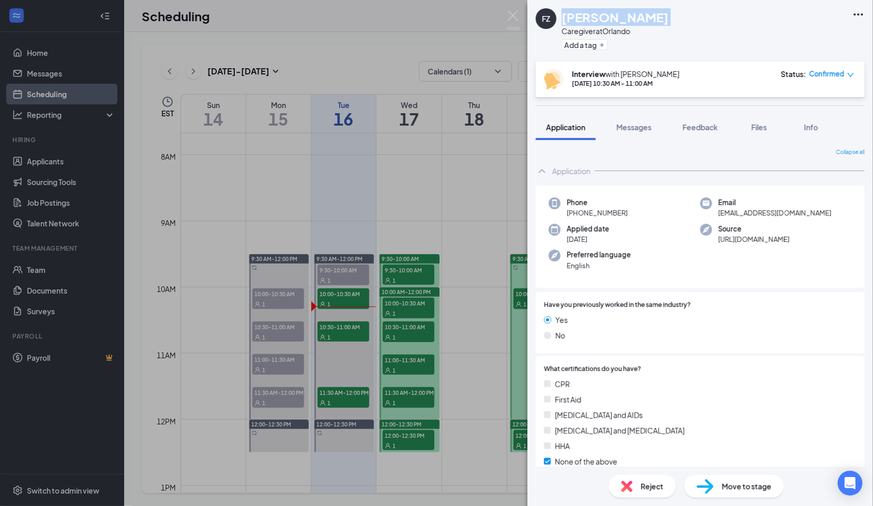
drag, startPoint x: 616, startPoint y: 21, endPoint x: 454, endPoint y: 58, distance: 166.6
click at [616, 21] on h1 "Florcie Zephirin" at bounding box center [615, 17] width 107 height 18
copy h1 "Florcie Zephirin"
click at [612, 216] on span "+1 (407) 485-0563" at bounding box center [597, 213] width 61 height 10
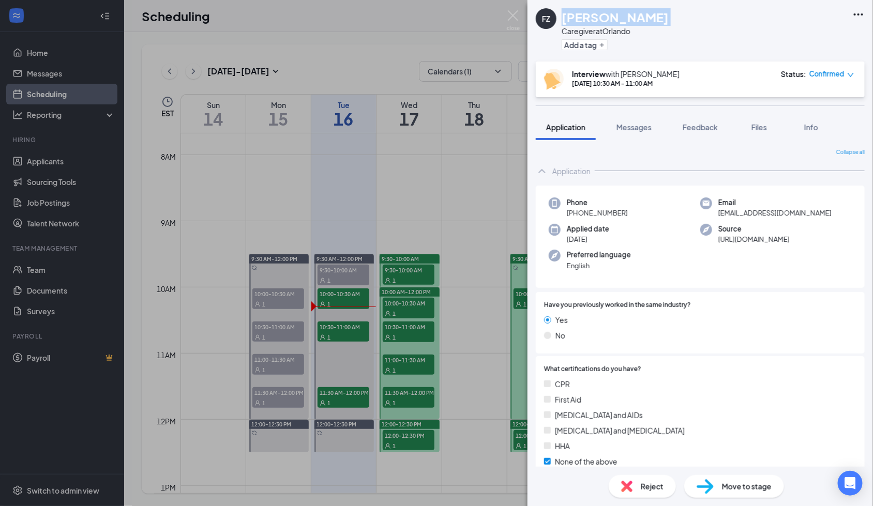
click at [612, 216] on span "+1 (407) 485-0563" at bounding box center [597, 213] width 61 height 10
click at [732, 214] on span "florciezephirin86@gmail.com" at bounding box center [774, 213] width 113 height 10
click at [697, 123] on span "Feedback" at bounding box center [700, 127] width 35 height 9
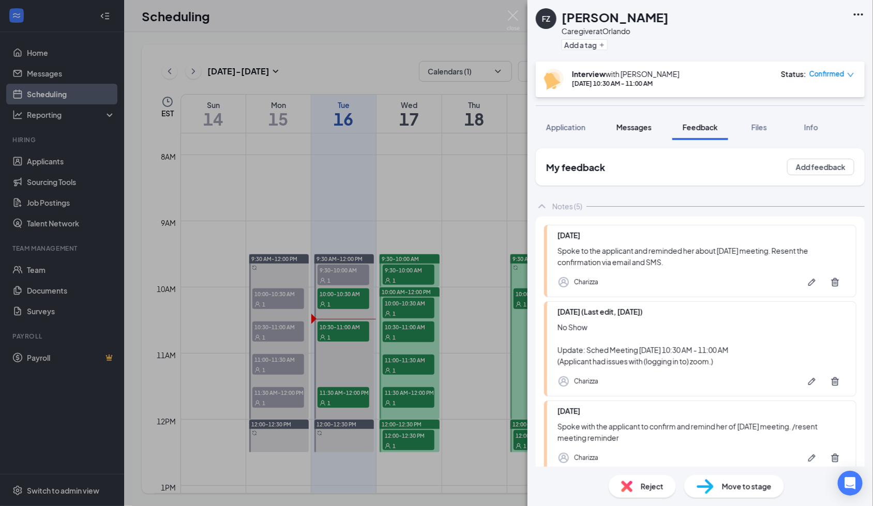
click at [633, 131] on div "Messages" at bounding box center [633, 127] width 35 height 10
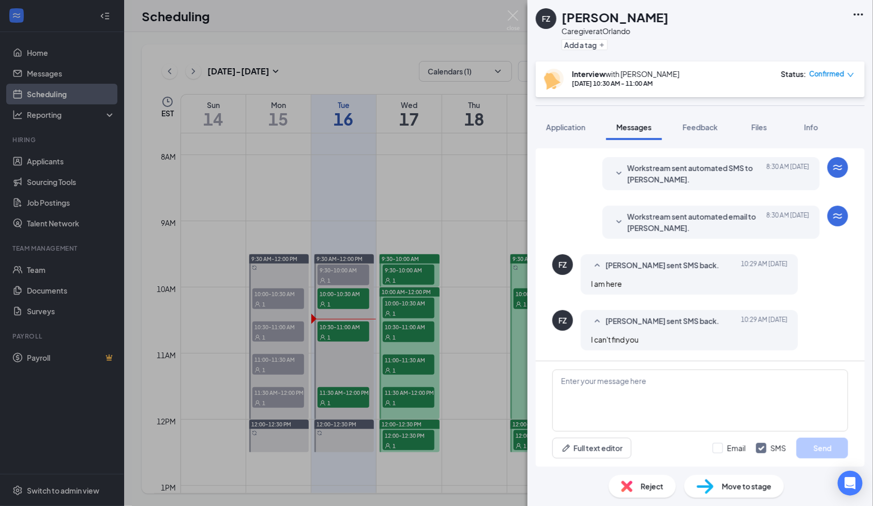
scroll to position [995, 0]
click at [669, 231] on span "Workstream sent automated email to Florcie Zephirin." at bounding box center [694, 222] width 135 height 23
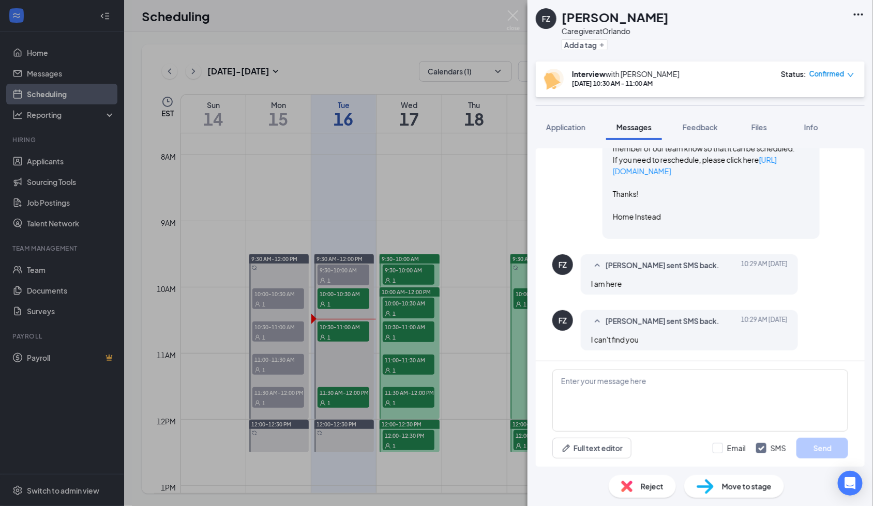
scroll to position [1064, 0]
drag, startPoint x: 604, startPoint y: 212, endPoint x: 704, endPoint y: 328, distance: 153.6
click at [704, 234] on span "Hi Florcie, This is a friendly reminder. Your meeting with Home Instead for Car…" at bounding box center [711, 126] width 196 height 216
click at [680, 389] on textarea at bounding box center [700, 401] width 296 height 62
paste textarea "Date: 16 September 2025 Time: 10:30 AM - 11:00 AM Timezone: EDT Please use this…"
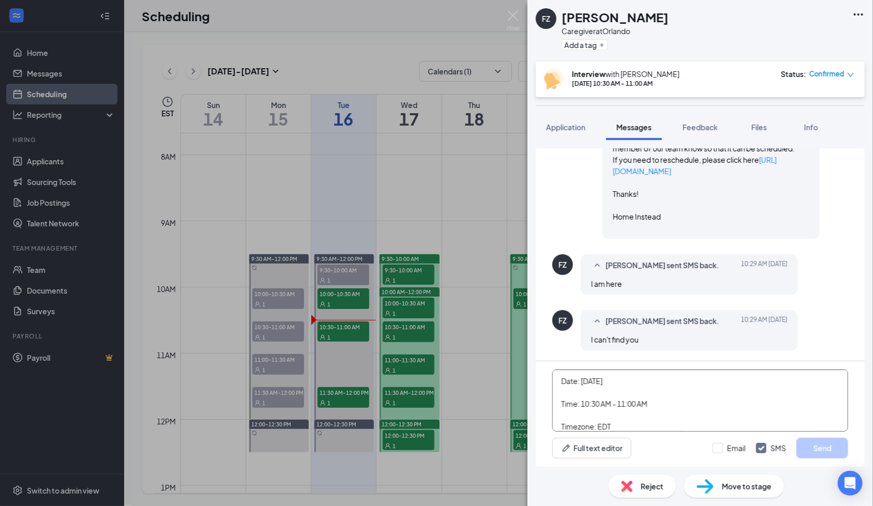
scroll to position [102, 0]
type textarea "Date: 16 September 2025 Time: 10:30 AM - 11:00 AM Timezone: EDT Please use this…"
click at [725, 449] on input "Email" at bounding box center [729, 448] width 33 height 10
checkbox input "true"
drag, startPoint x: 823, startPoint y: 446, endPoint x: 695, endPoint y: 251, distance: 232.8
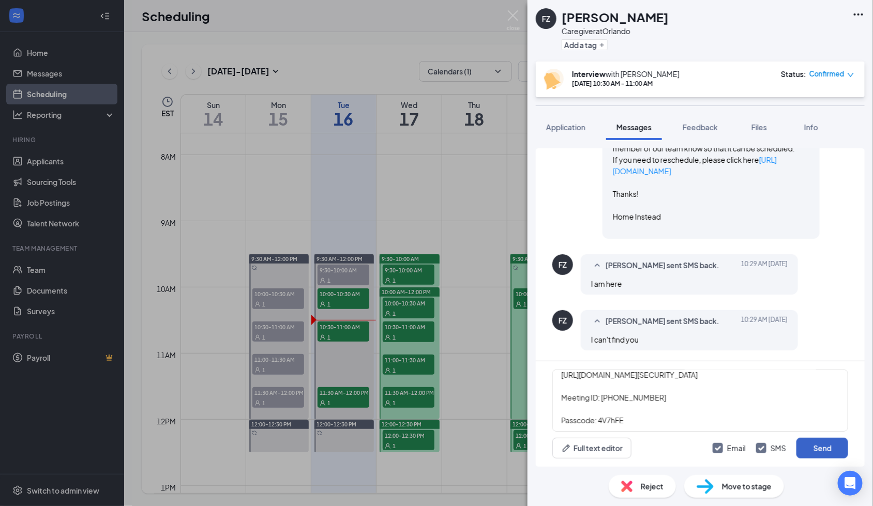
click at [824, 446] on button "Send" at bounding box center [822, 448] width 52 height 21
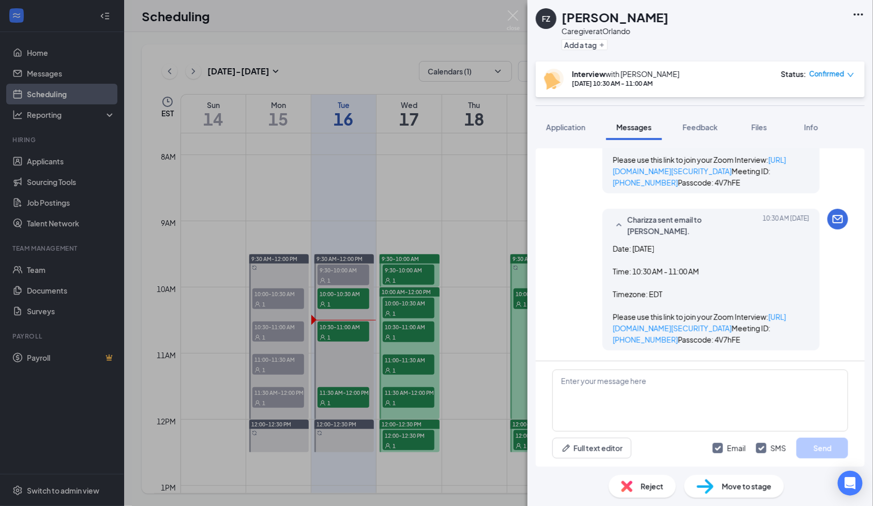
scroll to position [1682, 0]
click at [705, 312] on link "https://us05web.zoom.us/j/4278681497?pwd=3dbq4l5pnbJJvDZyVZuAu0DSMGZsa6.1" at bounding box center [699, 322] width 173 height 21
click at [708, 134] on button "Feedback" at bounding box center [700, 127] width 56 height 26
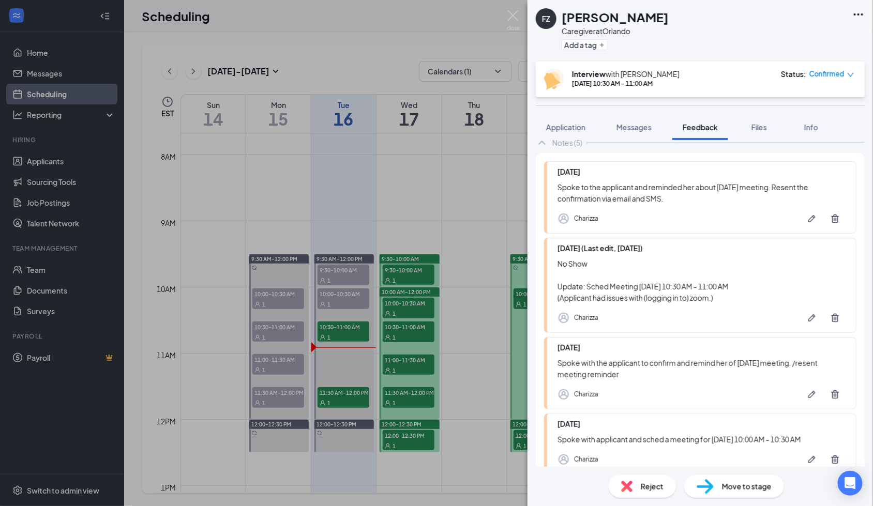
scroll to position [193, 0]
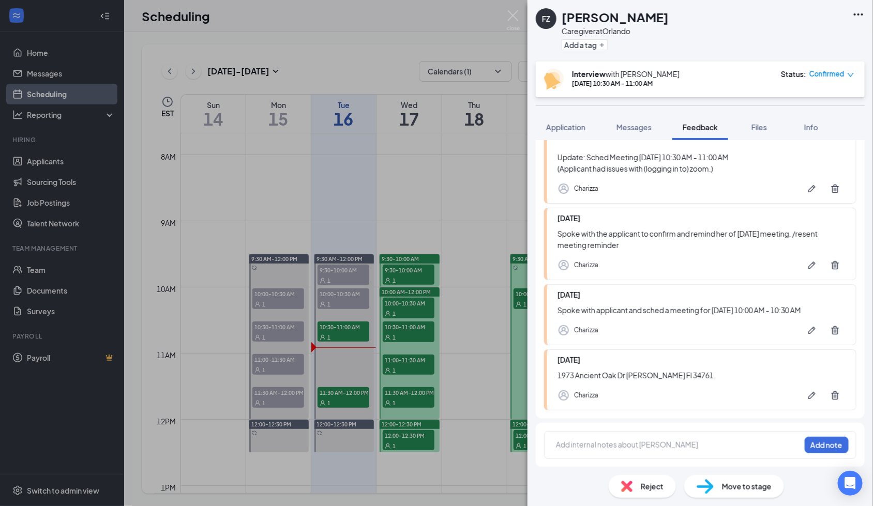
drag, startPoint x: 605, startPoint y: 443, endPoint x: 732, endPoint y: 442, distance: 126.7
click at [605, 443] on div at bounding box center [678, 445] width 244 height 11
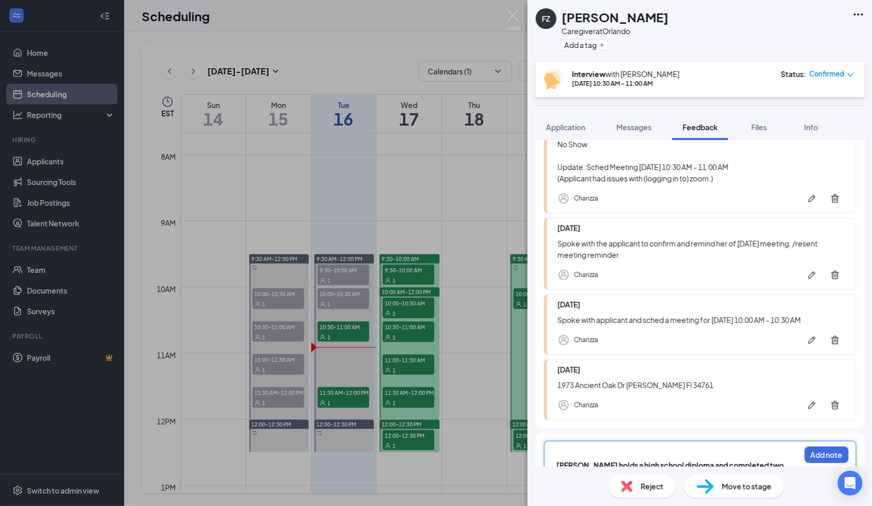
scroll to position [321, 0]
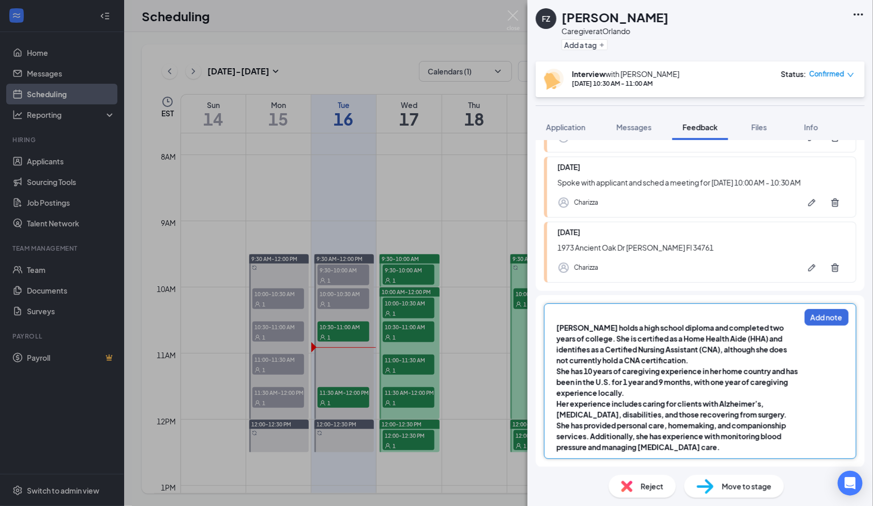
click at [558, 328] on span "lorcie Zephirin holds a high school diploma and completed two years of college.…" at bounding box center [672, 344] width 232 height 42
click at [567, 310] on div "Florcie Zephirin holds a high school diploma and completed two years of college…" at bounding box center [700, 382] width 312 height 156
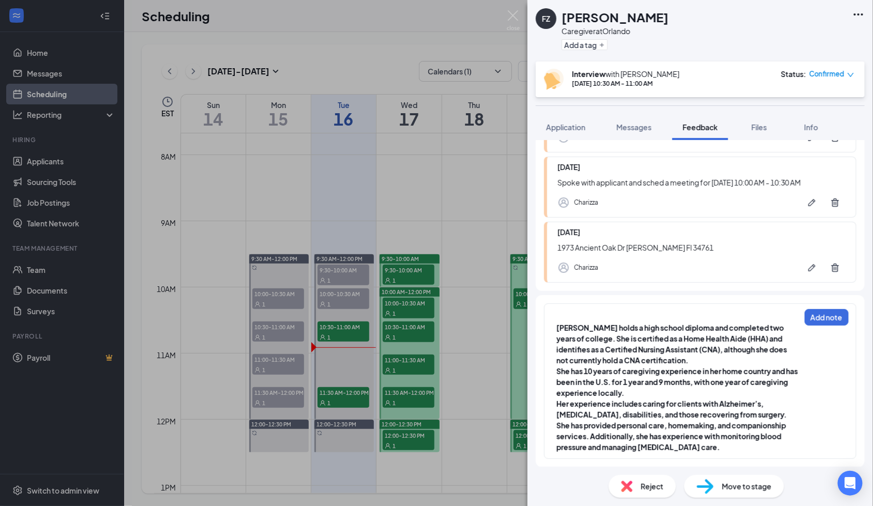
click at [566, 311] on div "Florcie Zephirin holds a high school diploma and completed two years of college…" at bounding box center [678, 382] width 245 height 142
click at [565, 314] on div at bounding box center [678, 317] width 244 height 11
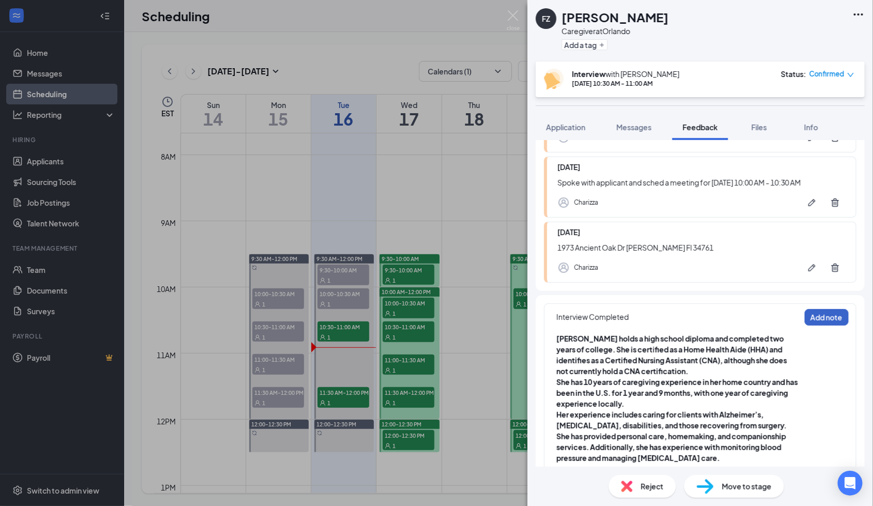
click at [814, 320] on button "Add note" at bounding box center [827, 317] width 44 height 17
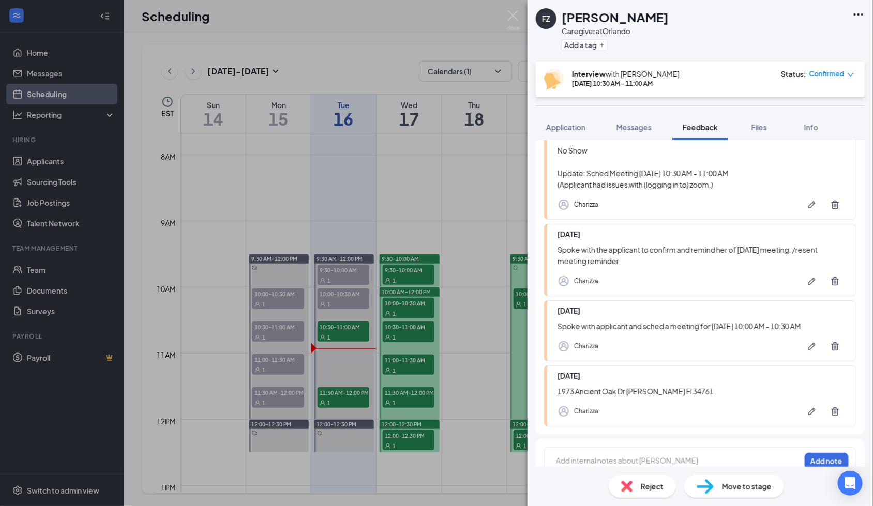
scroll to position [372, 0]
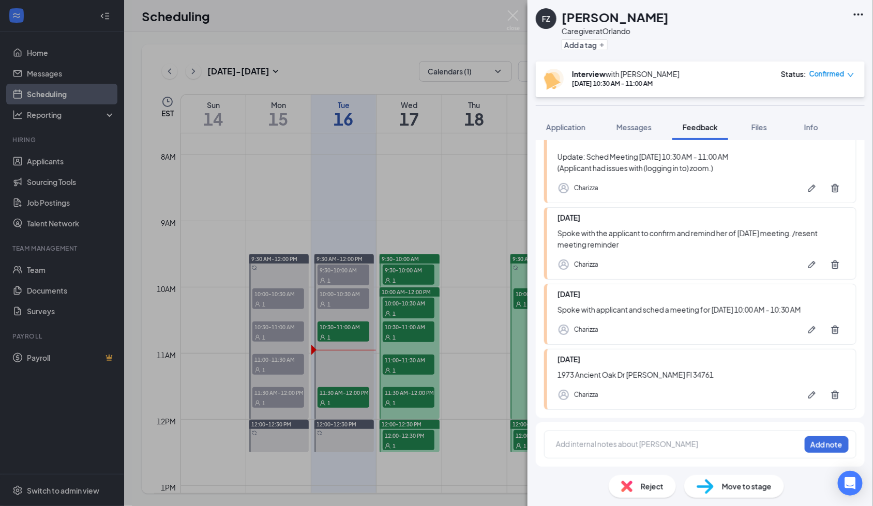
click at [572, 449] on div at bounding box center [678, 444] width 244 height 11
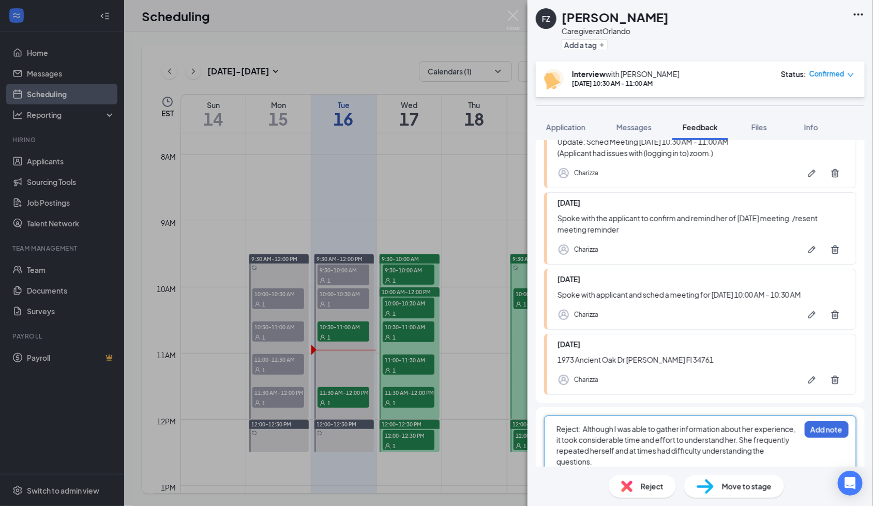
scroll to position [402, 0]
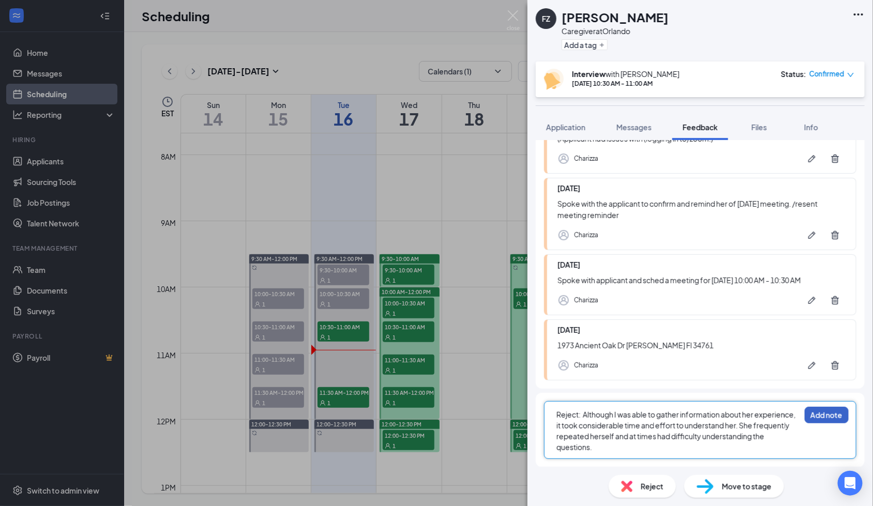
click at [824, 412] on button "Add note" at bounding box center [827, 415] width 44 height 17
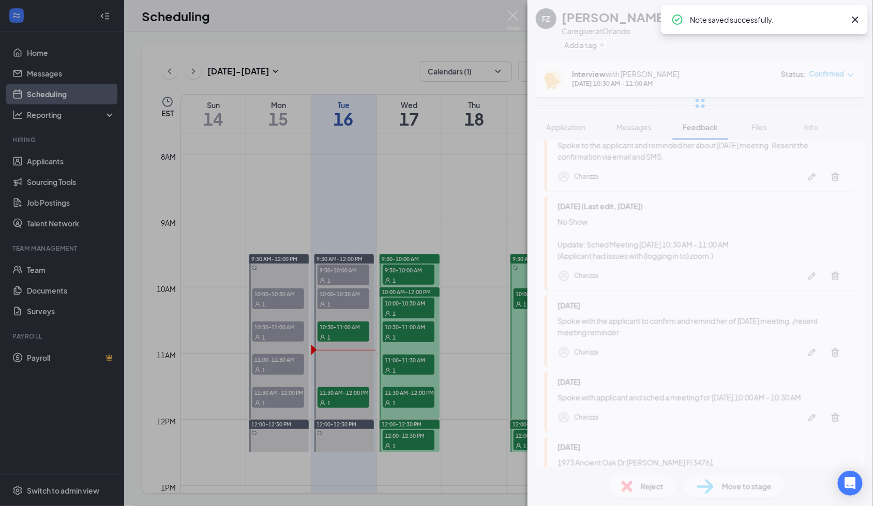
scroll to position [0, 0]
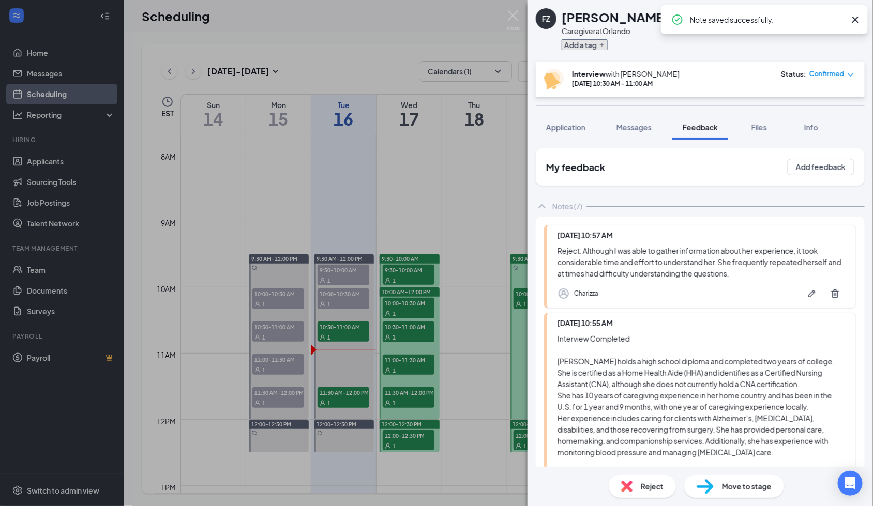
click at [601, 48] on button "Add a tag" at bounding box center [585, 44] width 46 height 11
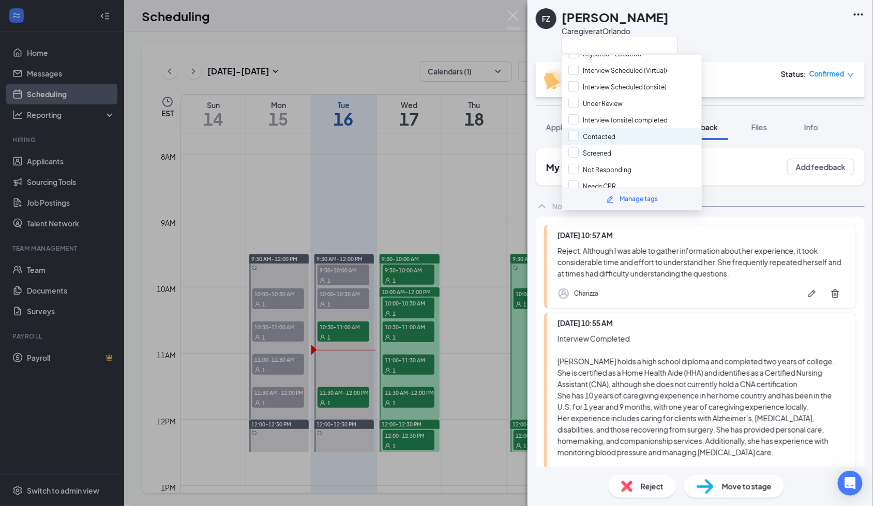
scroll to position [207, 0]
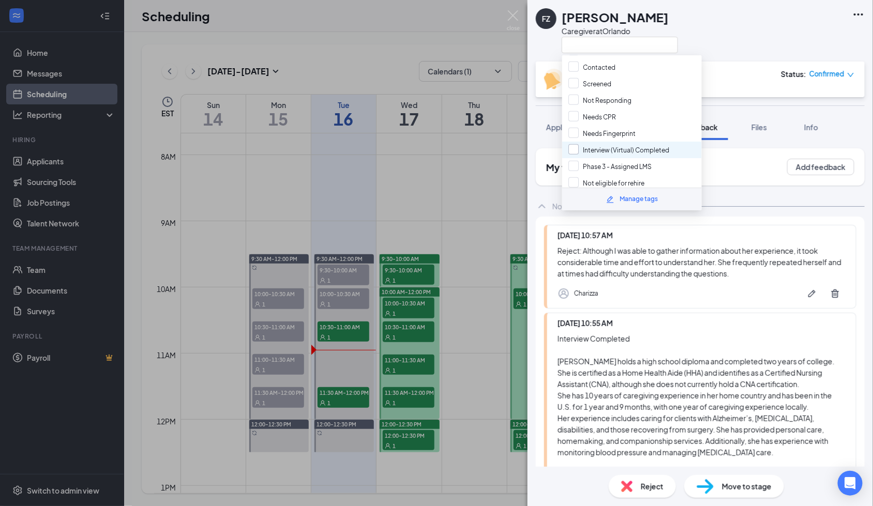
click at [657, 144] on input "Interview (Virtual) Completed" at bounding box center [618, 149] width 101 height 11
checkbox input "true"
click at [658, 486] on span "Reject" at bounding box center [652, 486] width 23 height 11
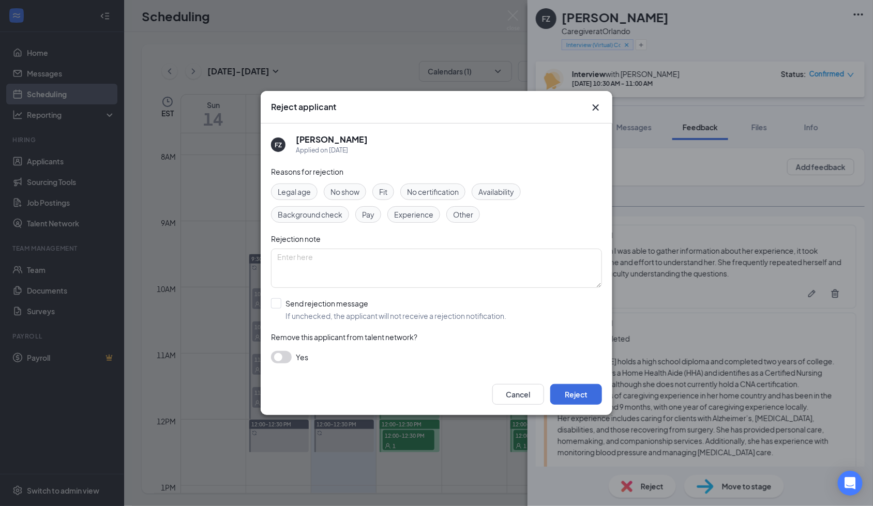
click at [472, 215] on span "Other" at bounding box center [463, 214] width 20 height 11
click at [280, 300] on input "Send rejection message If unchecked, the applicant will not receive a rejection…" at bounding box center [388, 309] width 235 height 23
checkbox input "true"
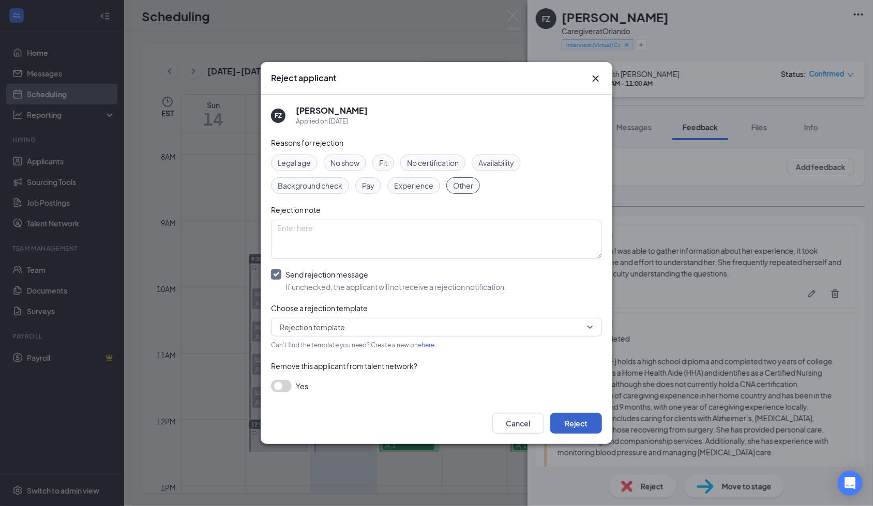
click at [566, 420] on button "Reject" at bounding box center [576, 423] width 52 height 21
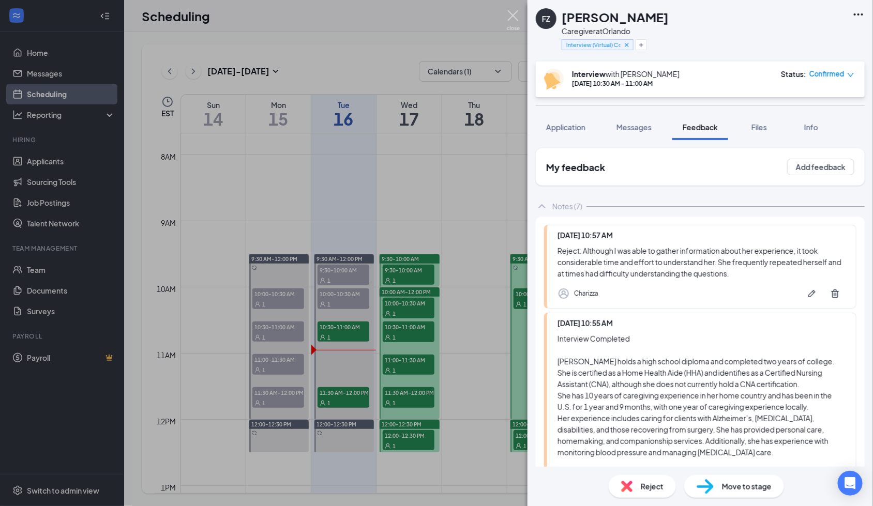
click at [514, 18] on img at bounding box center [513, 20] width 13 height 20
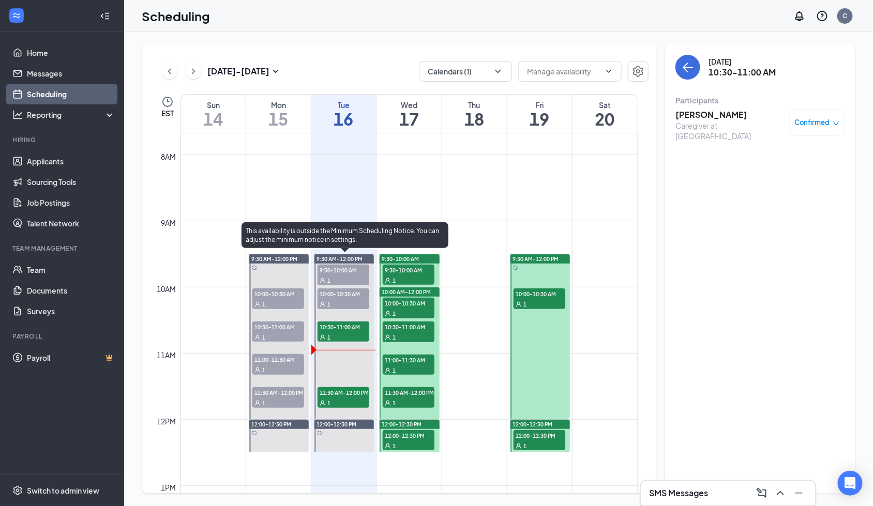
scroll to position [577, 0]
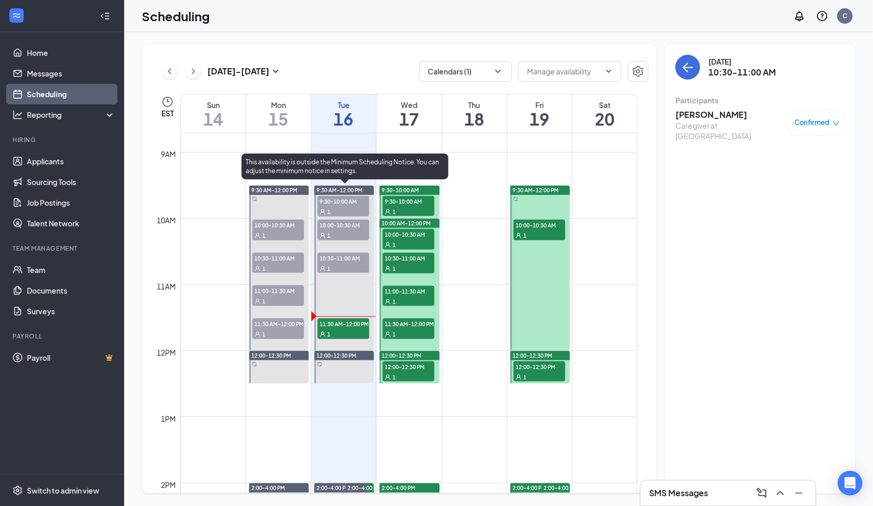
click at [326, 325] on span "11:30 AM-12:00 PM" at bounding box center [343, 324] width 52 height 10
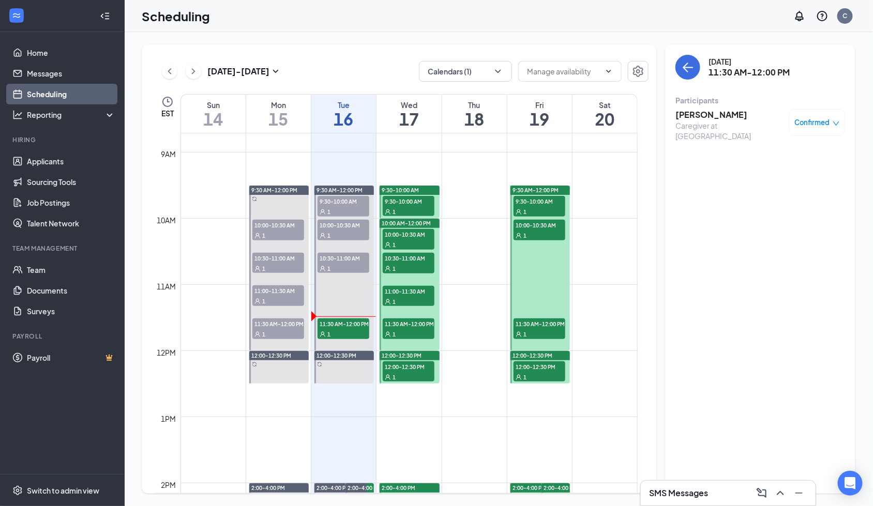
drag, startPoint x: 709, startPoint y: 109, endPoint x: 719, endPoint y: 116, distance: 12.2
click at [709, 109] on h3 "Dana Demesier" at bounding box center [729, 114] width 109 height 11
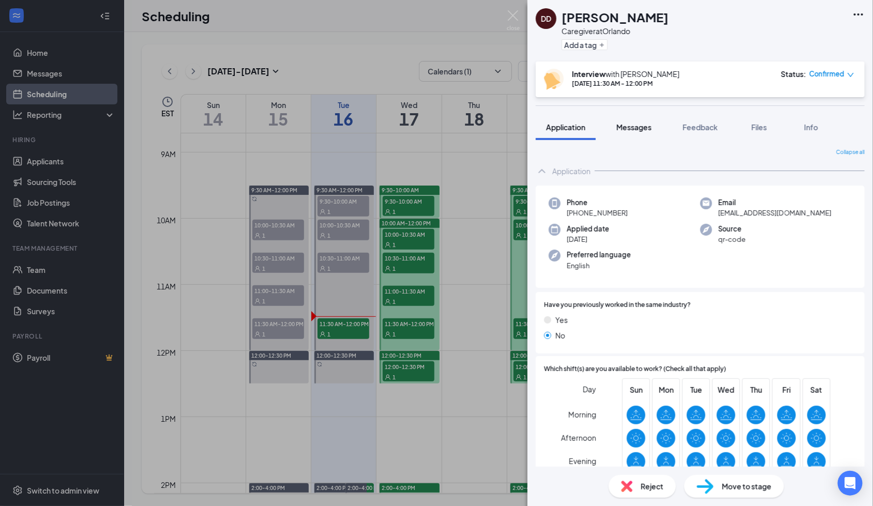
click at [627, 127] on span "Messages" at bounding box center [633, 127] width 35 height 9
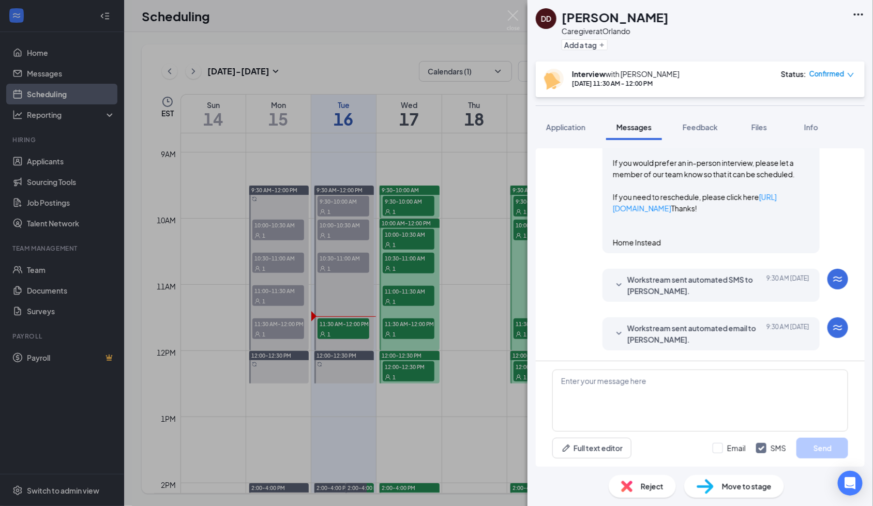
scroll to position [842, 0]
click at [677, 133] on link "https://us05web.zoom.us/j/4278681497?pwd=3dbq4l5pnbJJvDZyVZuAu0DSMGZsa6.1" at bounding box center [699, 123] width 173 height 21
click at [583, 18] on h1 "Dana Demesier" at bounding box center [615, 17] width 107 height 18
click at [583, 17] on h1 "Dana Demesier" at bounding box center [615, 17] width 107 height 18
click at [584, 17] on h1 "Dana Demesier" at bounding box center [615, 17] width 107 height 18
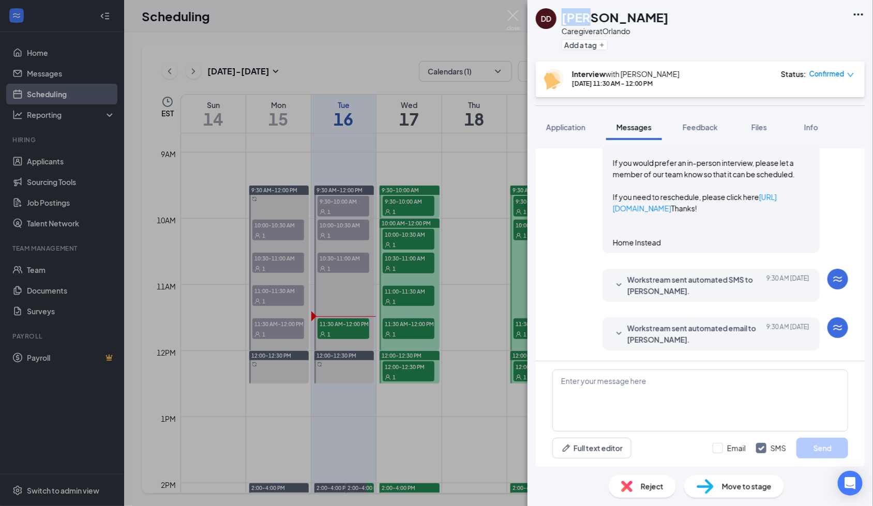
click at [592, 18] on h1 "Dana Demesier" at bounding box center [615, 17] width 107 height 18
click at [592, 17] on h1 "Dana Demesier" at bounding box center [615, 17] width 107 height 18
click at [592, 16] on h1 "Dana Demesier" at bounding box center [615, 17] width 107 height 18
click at [602, 20] on h1 "Dana Demesier" at bounding box center [615, 17] width 107 height 18
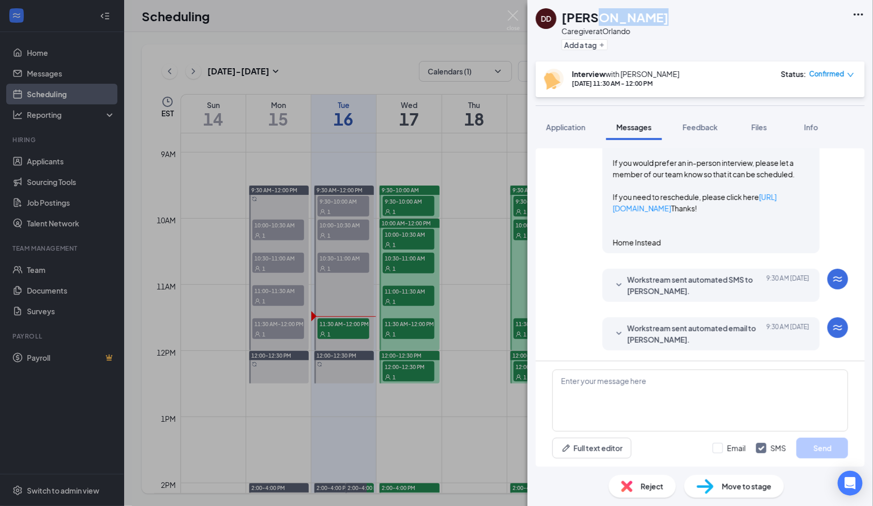
click at [602, 20] on h1 "Dana Demesier" at bounding box center [615, 17] width 107 height 18
click at [571, 116] on button "Application" at bounding box center [566, 127] width 60 height 26
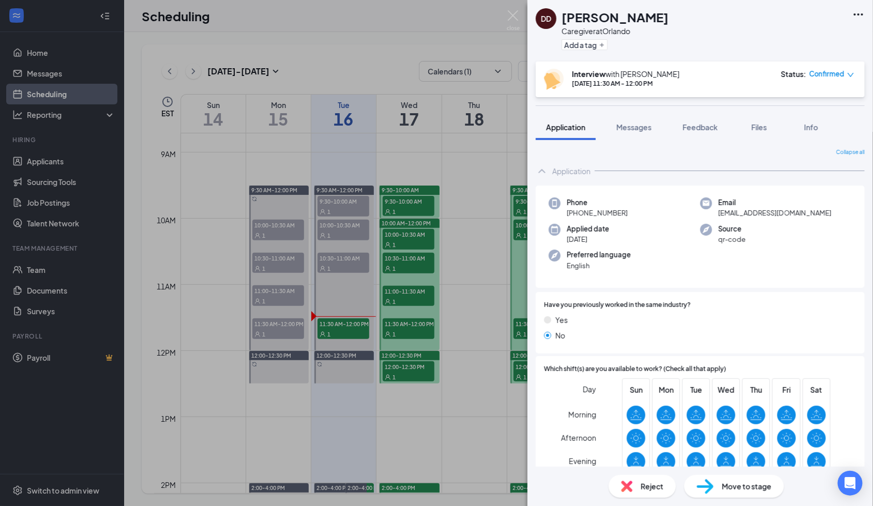
click at [600, 211] on span "+1 (561) 528-3588" at bounding box center [597, 213] width 61 height 10
click at [747, 212] on span "damesierdana@gmail.com" at bounding box center [774, 213] width 113 height 10
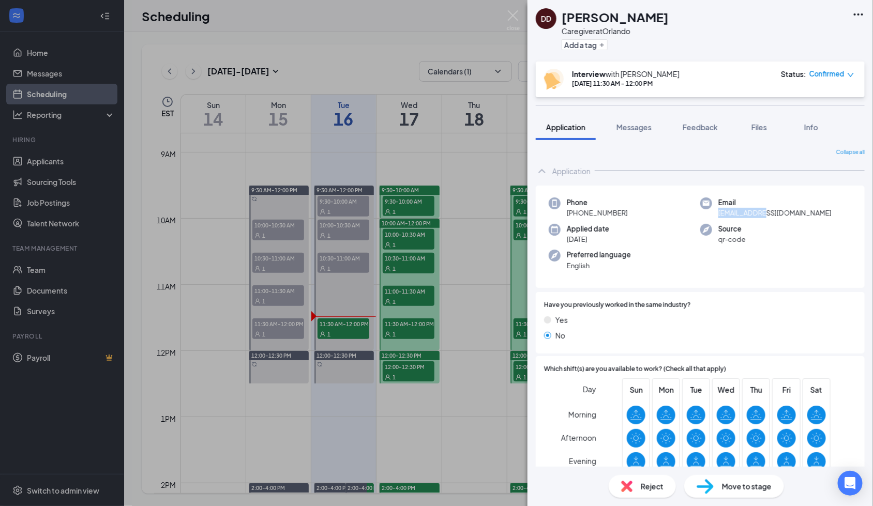
click at [747, 212] on span "damesierdana@gmail.com" at bounding box center [774, 213] width 113 height 10
drag, startPoint x: 745, startPoint y: 158, endPoint x: 28, endPoint y: 223, distance: 719.1
click at [704, 125] on span "Feedback" at bounding box center [700, 127] width 35 height 9
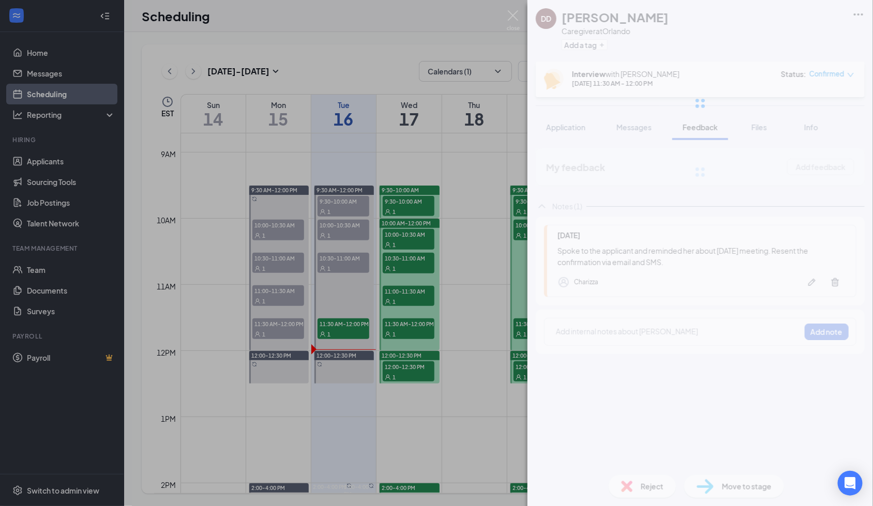
click at [762, 124] on div at bounding box center [699, 103] width 345 height 207
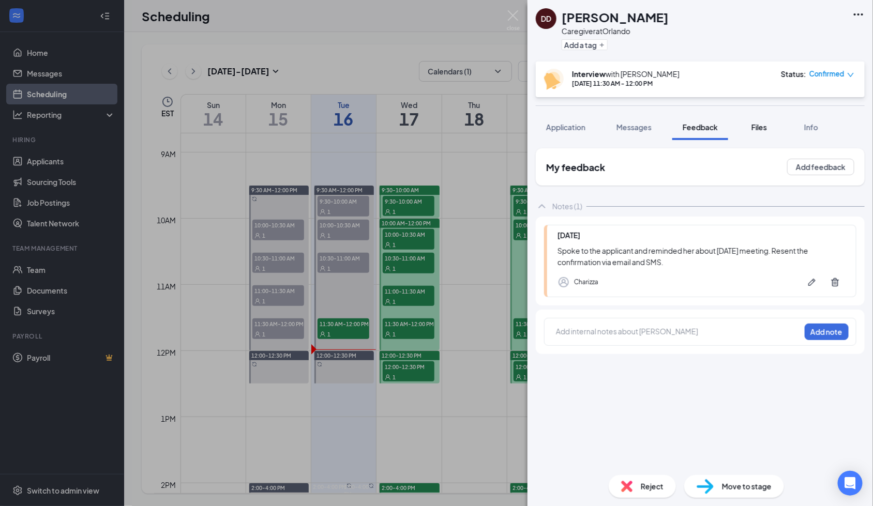
click at [764, 124] on span "Files" at bounding box center [759, 127] width 16 height 9
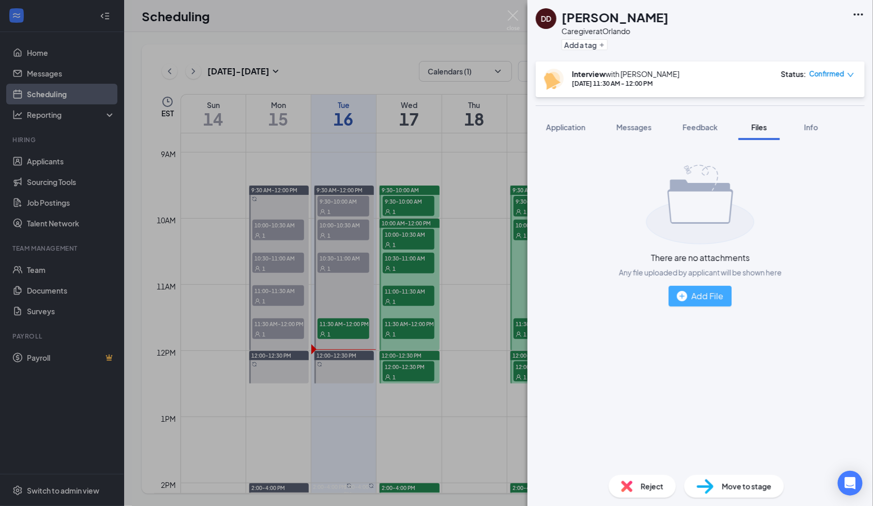
click at [696, 288] on button "Add File" at bounding box center [700, 296] width 63 height 21
click at [707, 299] on div "Add File" at bounding box center [700, 296] width 47 height 13
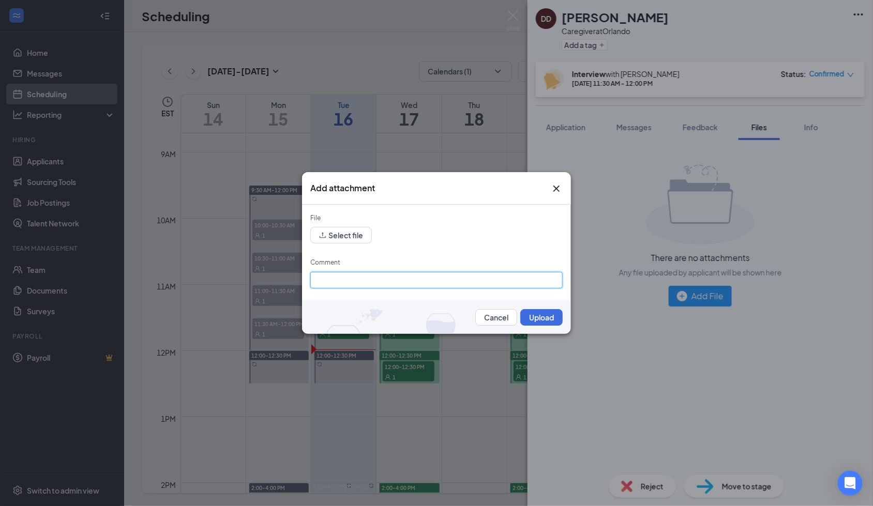
click at [391, 279] on input "Comment" at bounding box center [436, 280] width 252 height 17
paste input "Monday Tuesday Wednesday Thursday Friday Saturday Sunday *Notes: Address:"
type input "Monday Tuesday Wednesday Thursday Friday Saturday Sunday *Notes: Address:"
drag, startPoint x: 326, startPoint y: 278, endPoint x: 366, endPoint y: 244, distance: 51.7
click at [326, 278] on input "Comment" at bounding box center [436, 280] width 252 height 17
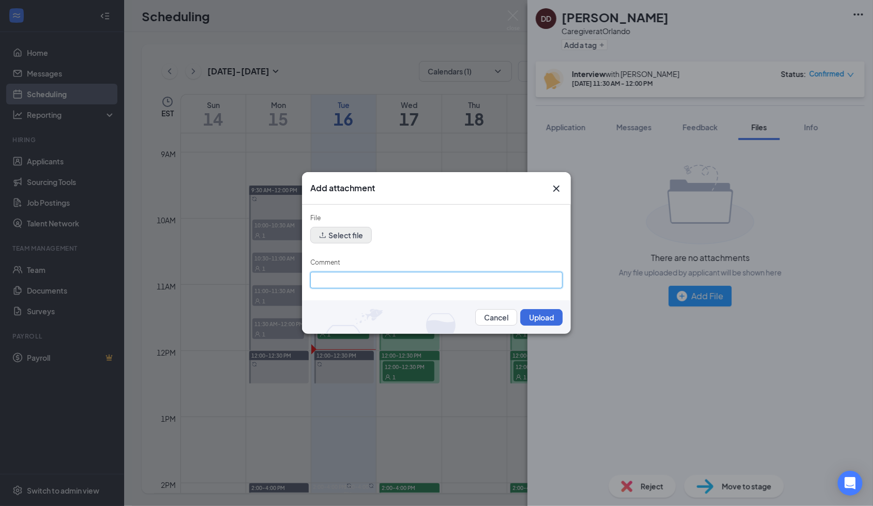
paste input "Dana Demesier"
type input "Dana Demesier"
click at [359, 235] on button "Select file" at bounding box center [341, 235] width 62 height 17
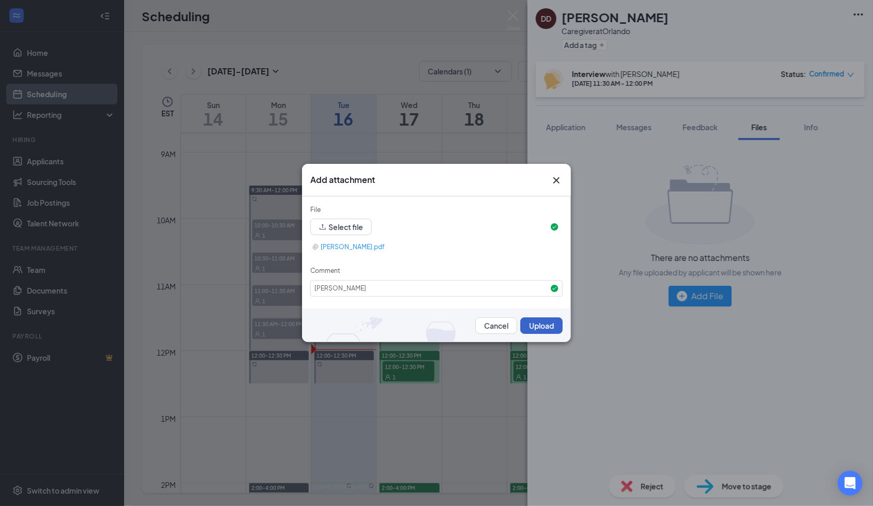
drag, startPoint x: 533, startPoint y: 325, endPoint x: 621, endPoint y: 89, distance: 251.3
click at [535, 324] on button "Upload" at bounding box center [541, 325] width 42 height 17
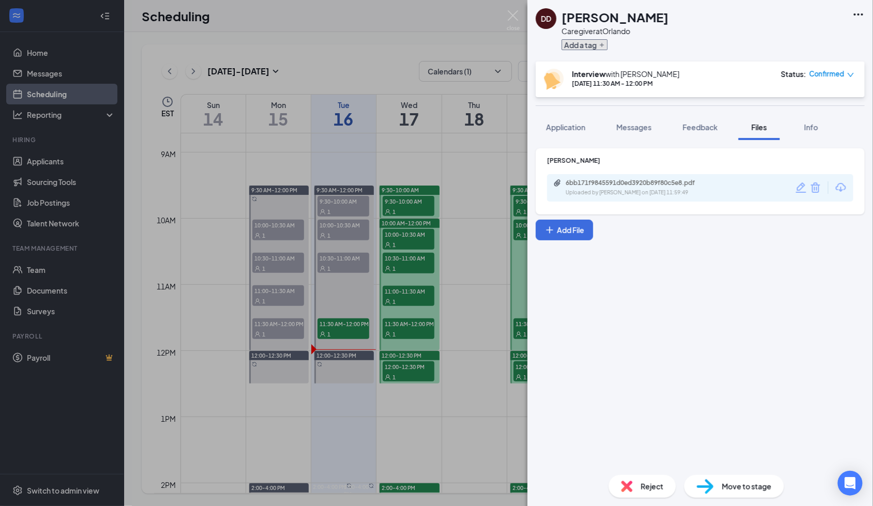
click at [599, 46] on icon "Plus" at bounding box center [602, 45] width 6 height 6
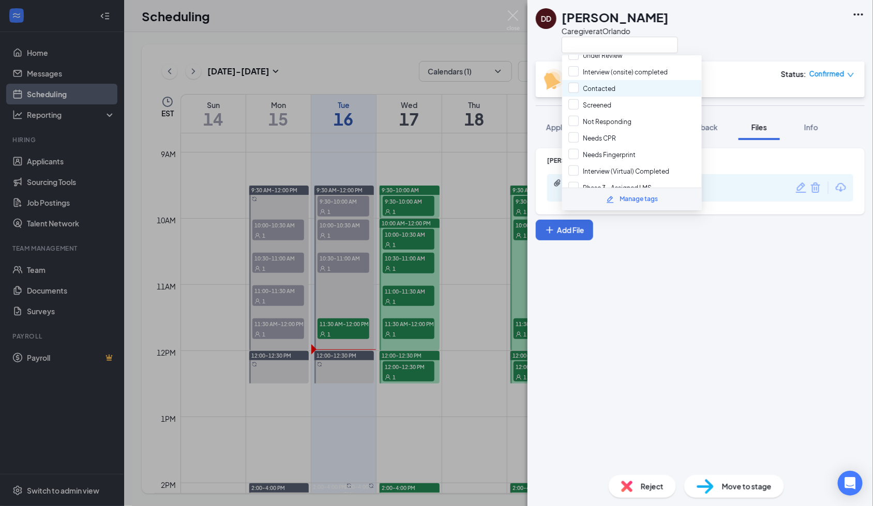
scroll to position [207, 0]
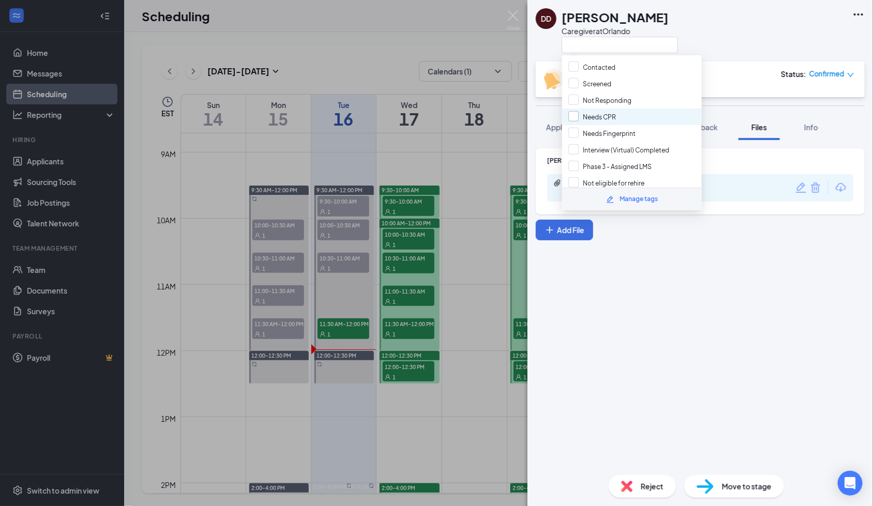
click at [592, 111] on input "Needs CPR" at bounding box center [592, 116] width 48 height 11
checkbox input "true"
click at [589, 128] on input "Needs Fingerprint" at bounding box center [601, 133] width 67 height 11
checkbox input "true"
click at [597, 144] on input "Interview (Virtual) Completed" at bounding box center [618, 149] width 101 height 11
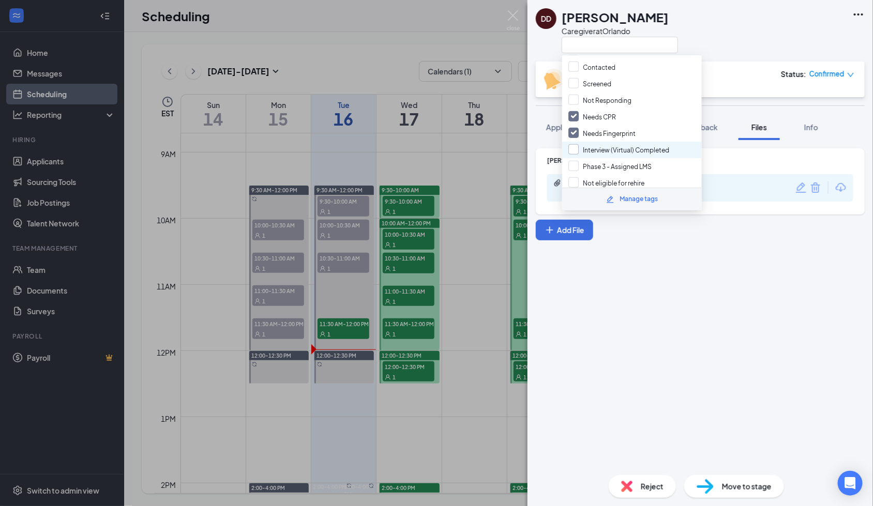
checkbox input "true"
click at [697, 259] on div "Dana Demesier 6bb171f9845591d0ed3920b89f80c5e8.pdf Uploaded by Charizza on Sep …" at bounding box center [699, 303] width 345 height 327
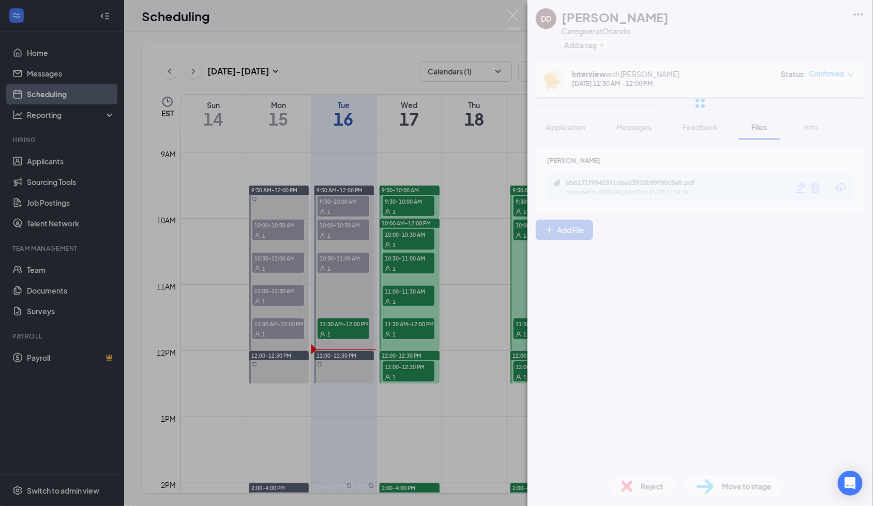
click at [708, 127] on div at bounding box center [699, 103] width 345 height 207
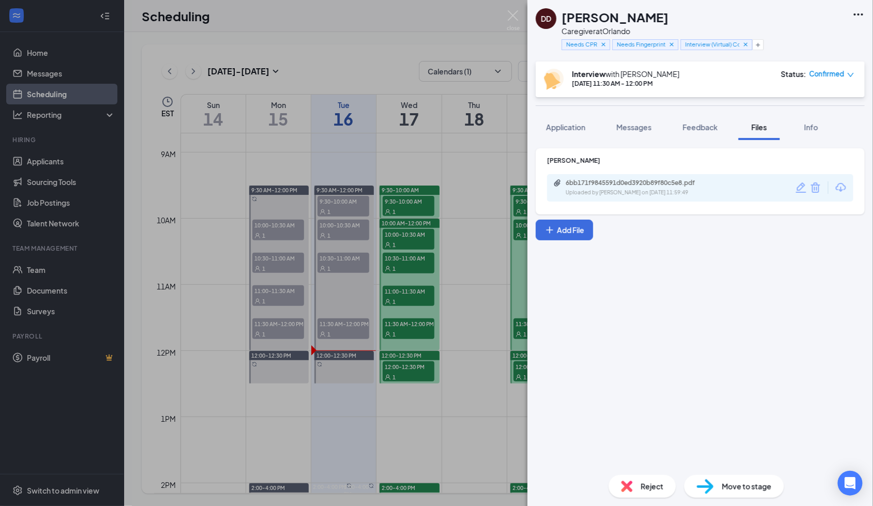
drag, startPoint x: 682, startPoint y: 122, endPoint x: 674, endPoint y: 289, distance: 167.2
click at [684, 122] on button "Feedback" at bounding box center [700, 127] width 56 height 26
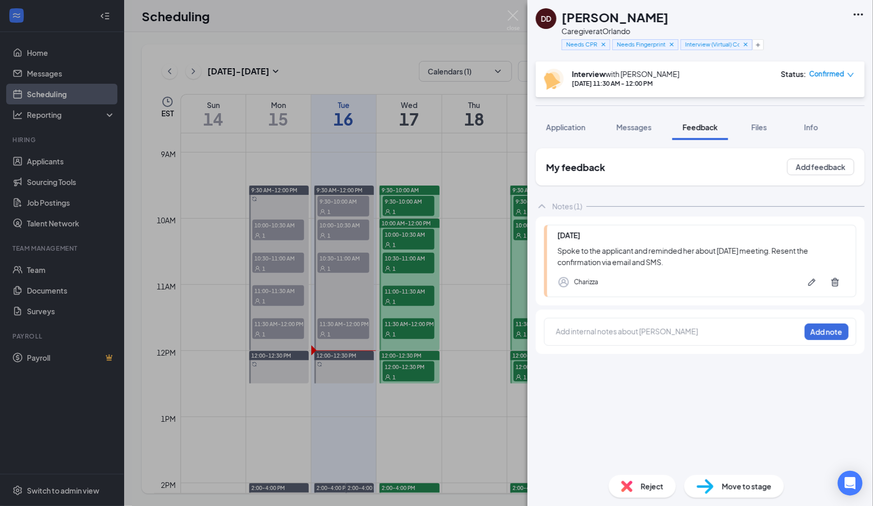
click at [572, 335] on div at bounding box center [678, 331] width 244 height 11
click at [827, 332] on button "Add note" at bounding box center [827, 332] width 44 height 17
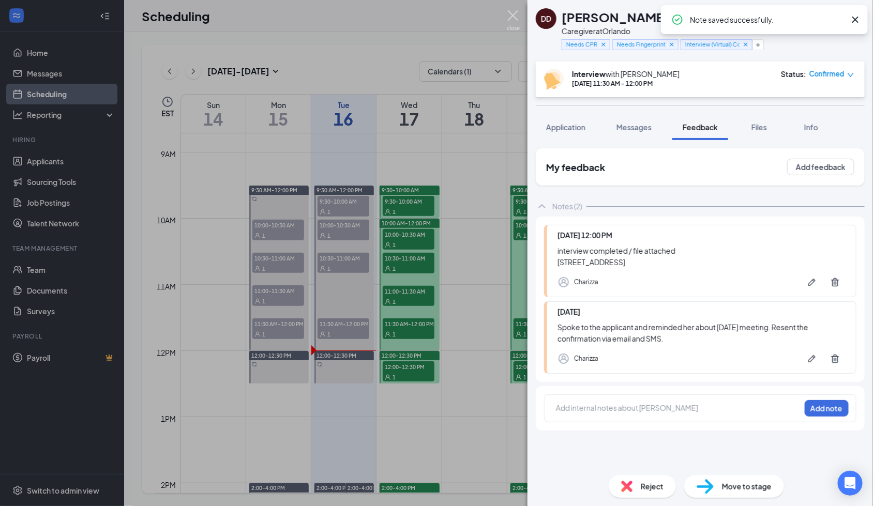
click at [511, 17] on img at bounding box center [513, 20] width 13 height 20
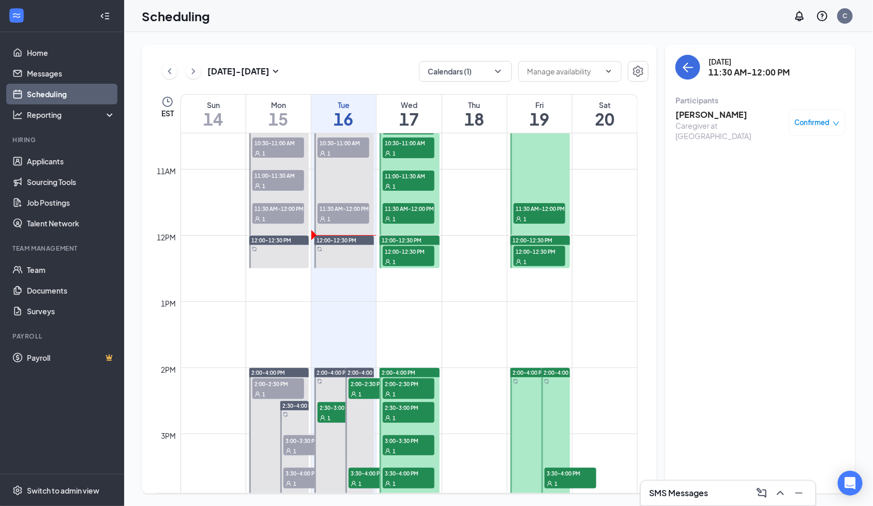
scroll to position [715, 0]
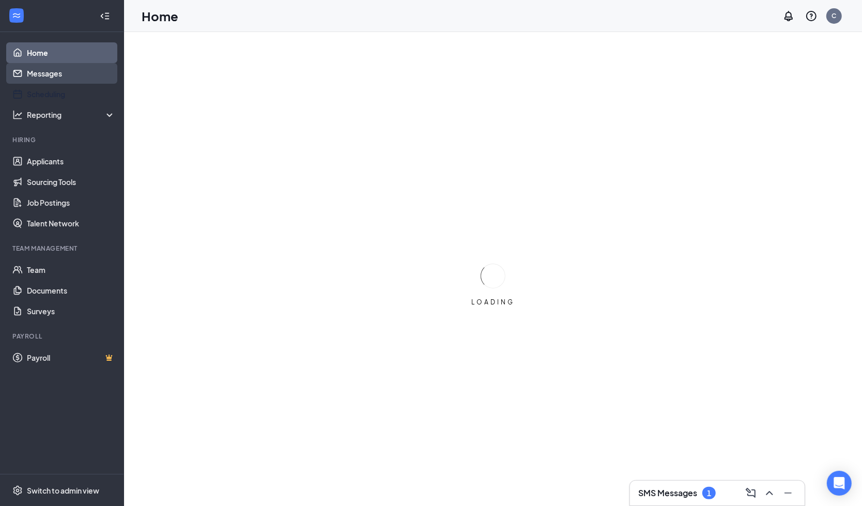
drag, startPoint x: 56, startPoint y: 74, endPoint x: 69, endPoint y: 78, distance: 13.9
click at [56, 73] on link "Messages" at bounding box center [71, 73] width 88 height 21
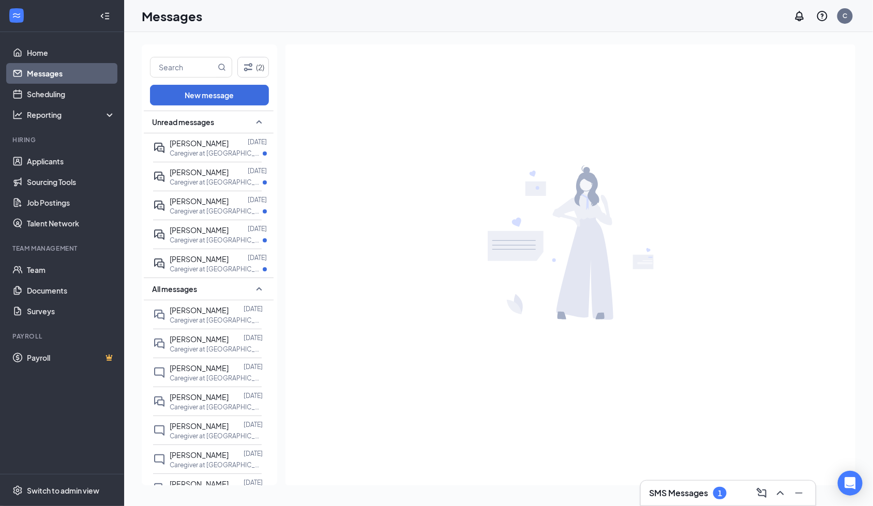
click at [688, 492] on h3 "SMS Messages" at bounding box center [678, 493] width 59 height 11
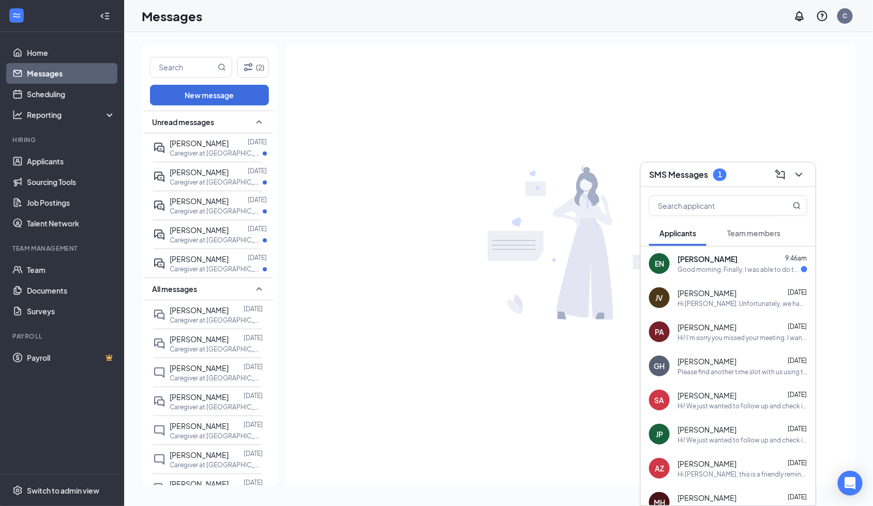
click at [733, 270] on div "Good morning: Finally, I was able to do the ADP. Please let me know if I'm miss…" at bounding box center [739, 269] width 124 height 9
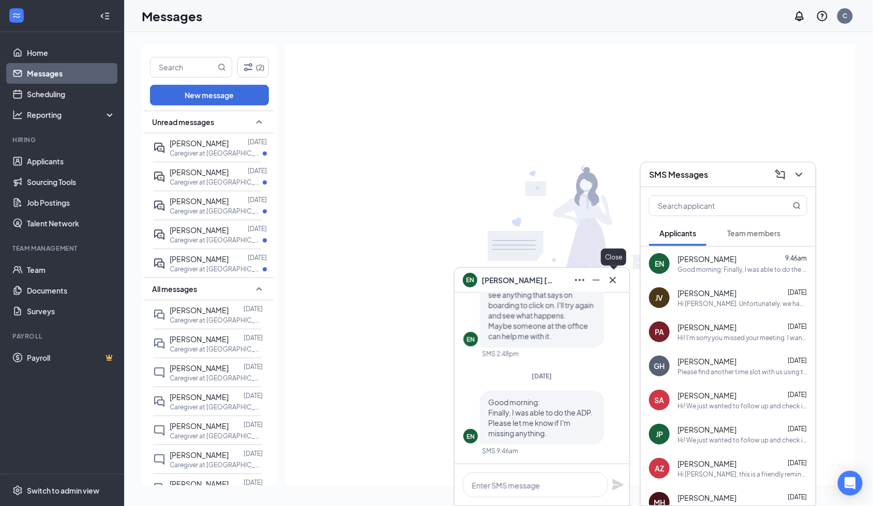
click at [615, 286] on button at bounding box center [612, 280] width 17 height 17
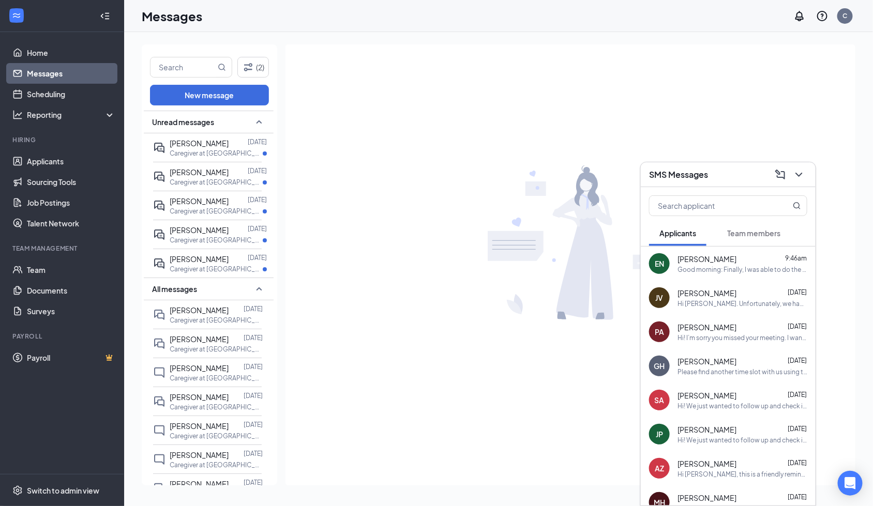
click at [709, 338] on div "Hi! I’m sorry you missed your meeting. I wanted to follow up and ask if you're …" at bounding box center [742, 338] width 130 height 9
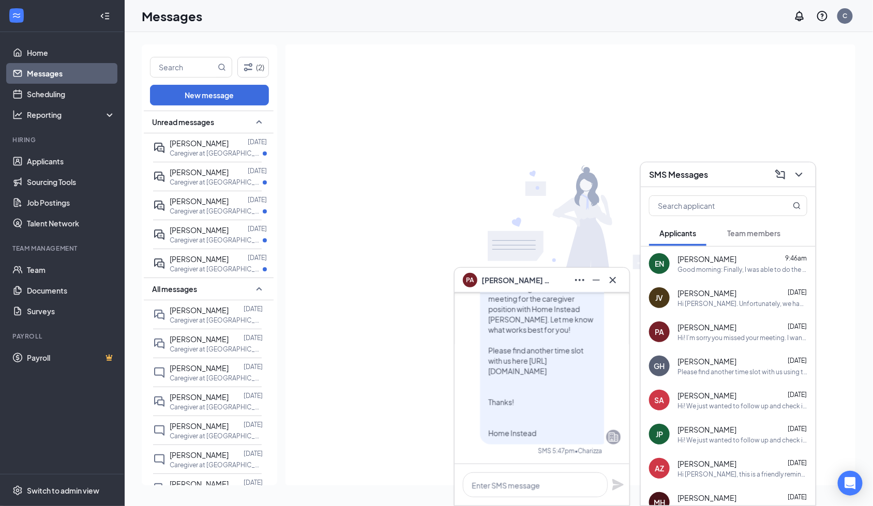
scroll to position [-69, 0]
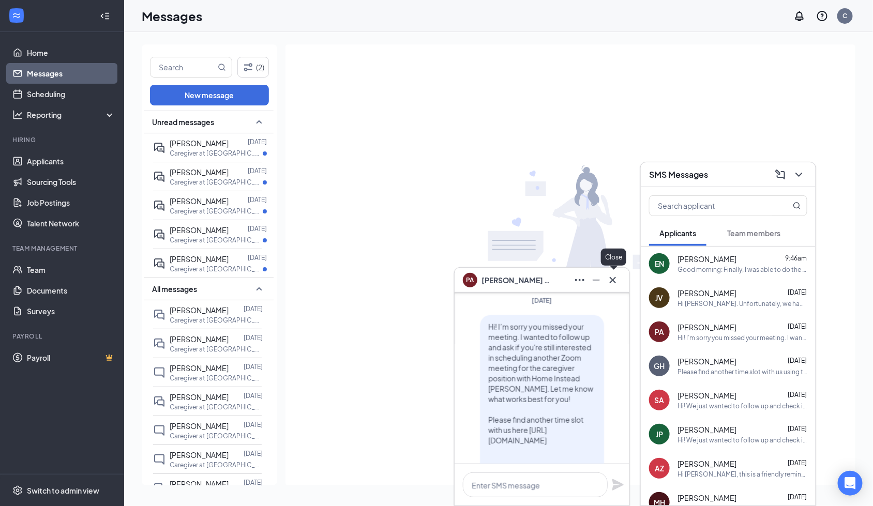
click at [613, 279] on icon "Cross" at bounding box center [613, 280] width 6 height 6
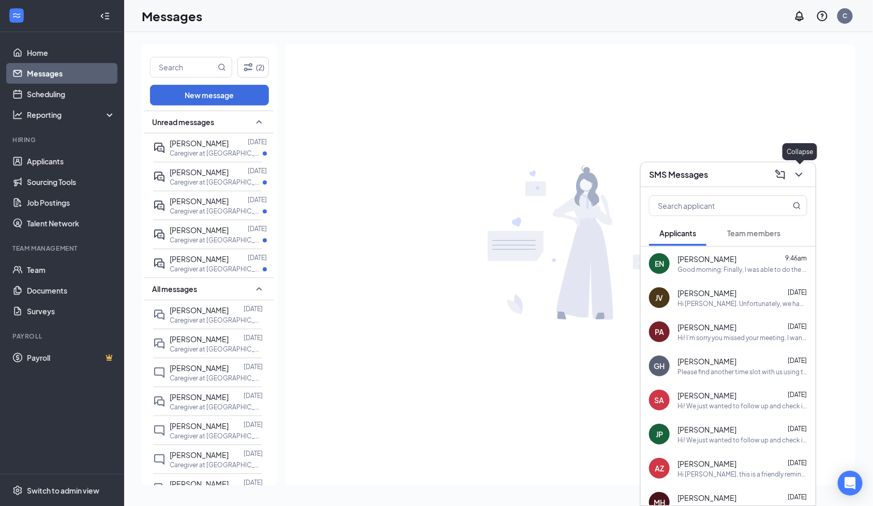
click at [795, 176] on icon "ChevronDown" at bounding box center [799, 175] width 12 height 12
